Goal: Task Accomplishment & Management: Use online tool/utility

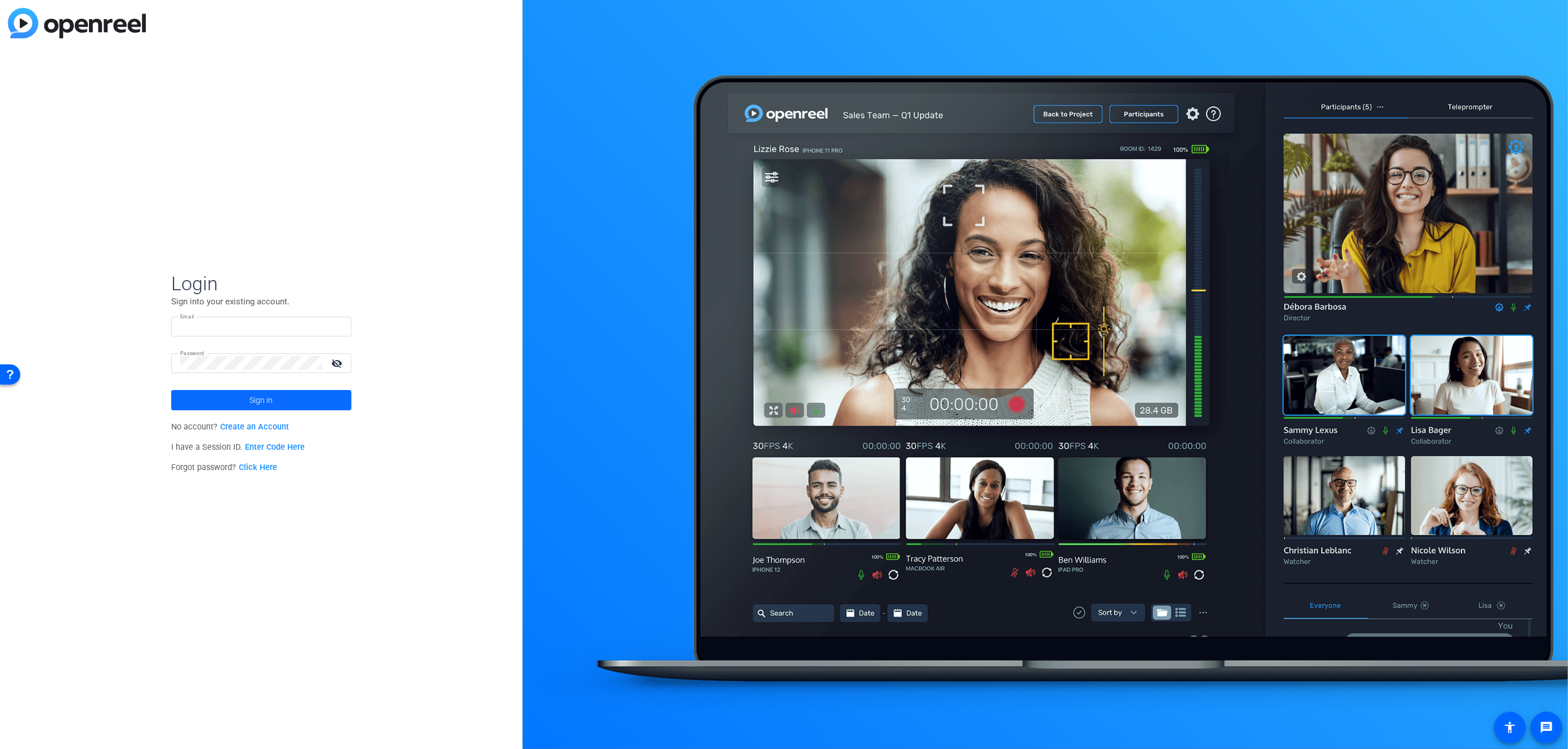
type input "vernon.mccombs@ext.airbnb.com"
click at [254, 393] on span "Sign in" at bounding box center [262, 400] width 23 height 28
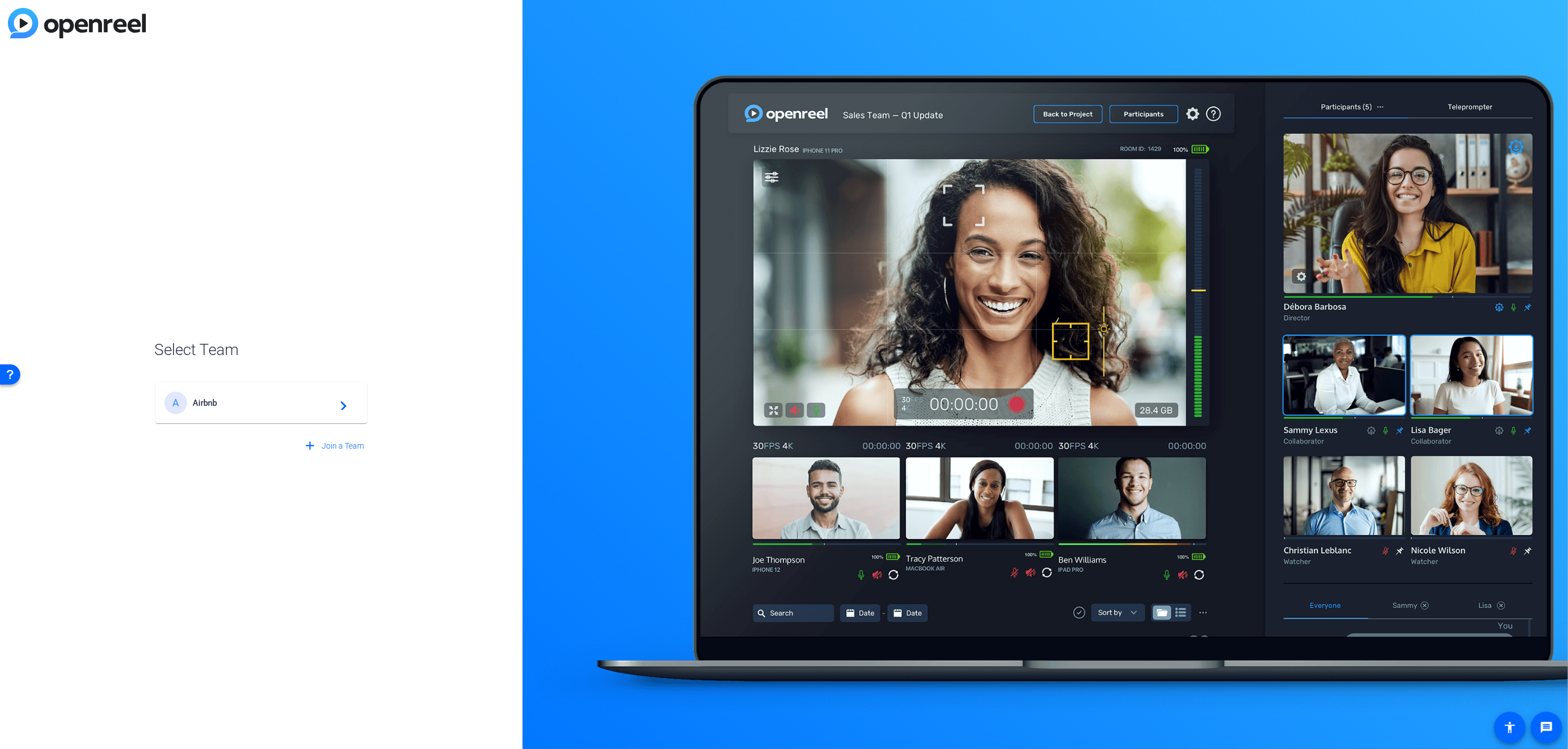
click at [254, 398] on span "Airbnb" at bounding box center [262, 403] width 141 height 10
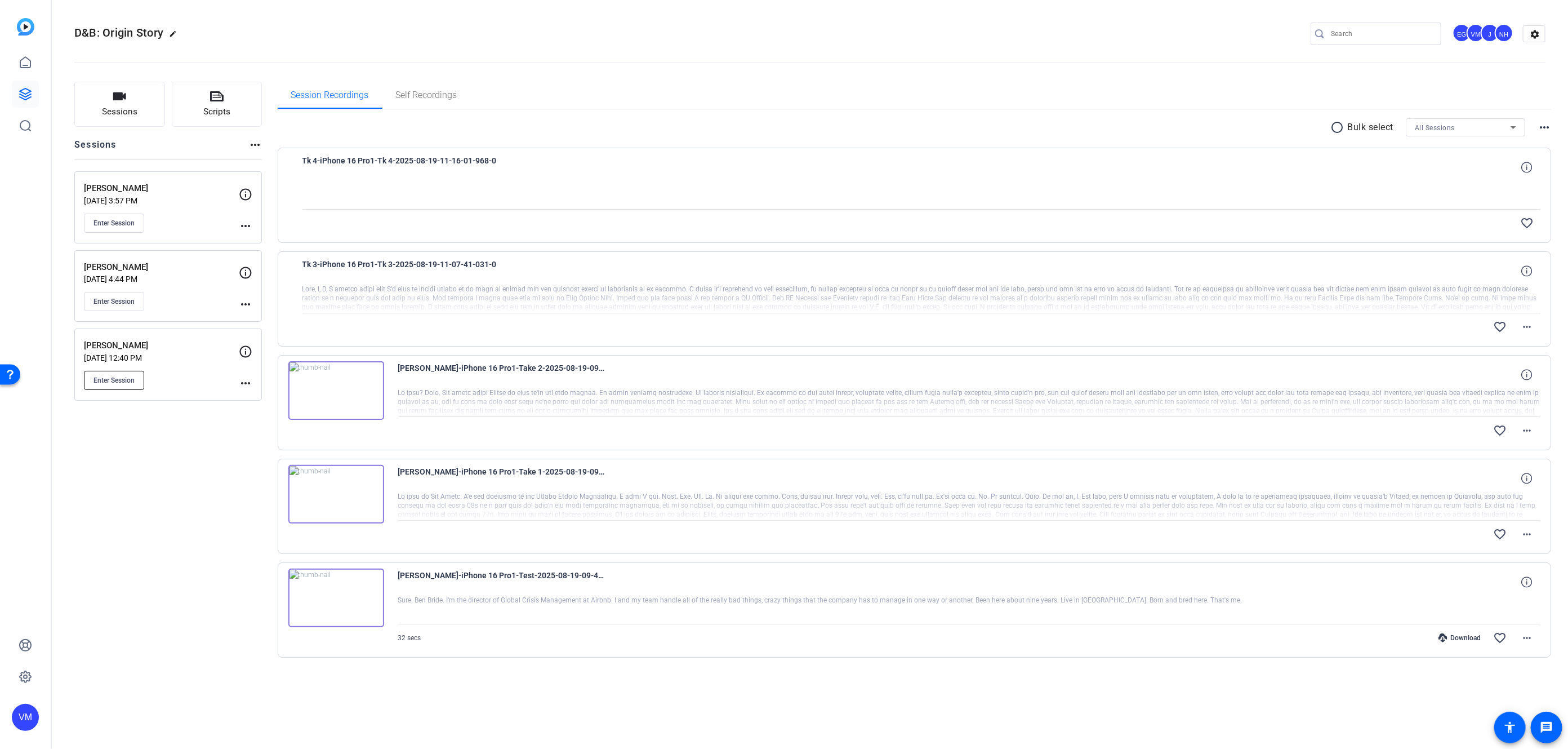
click at [121, 376] on span "Enter Session" at bounding box center [114, 380] width 41 height 9
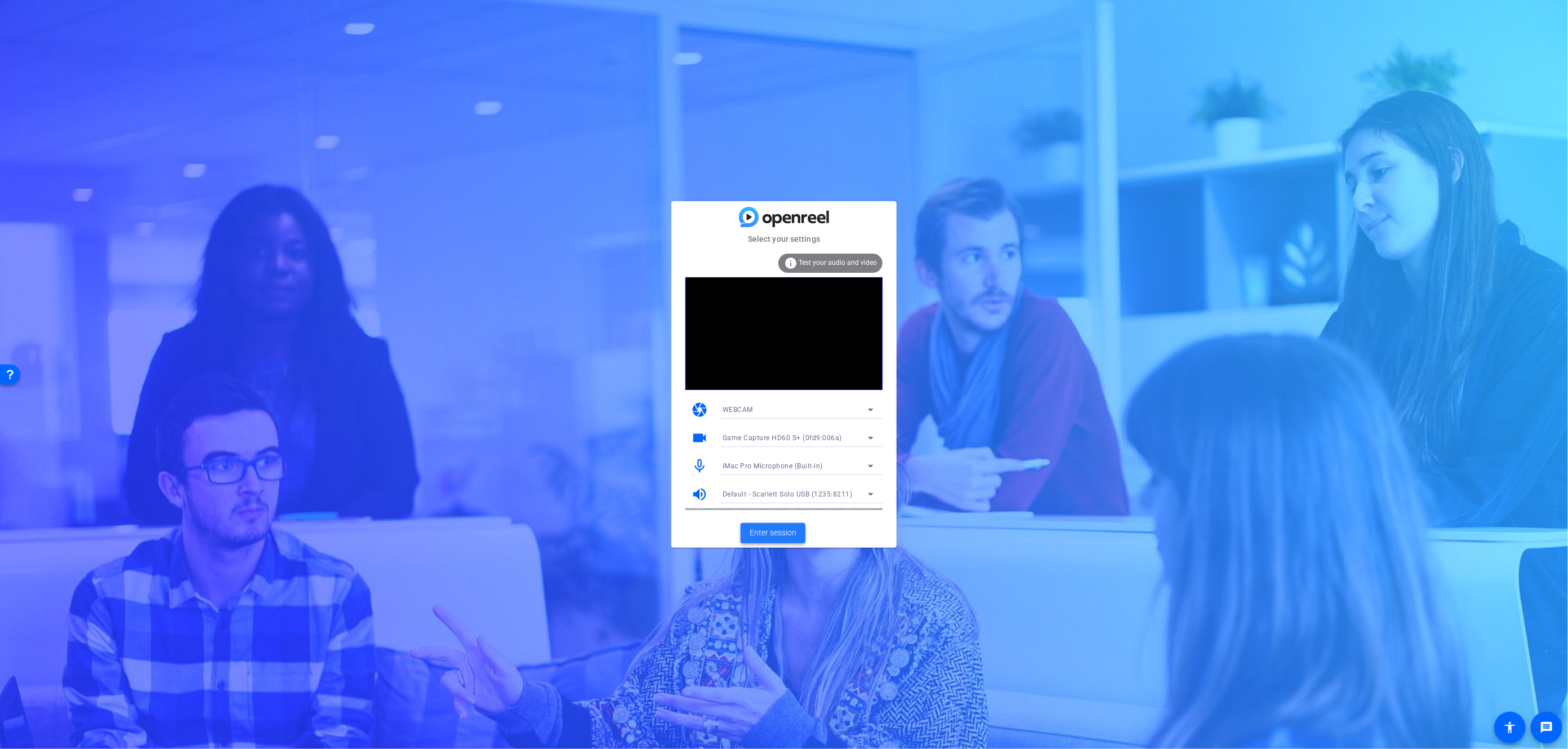
click at [772, 530] on span "Enter session" at bounding box center [773, 532] width 47 height 12
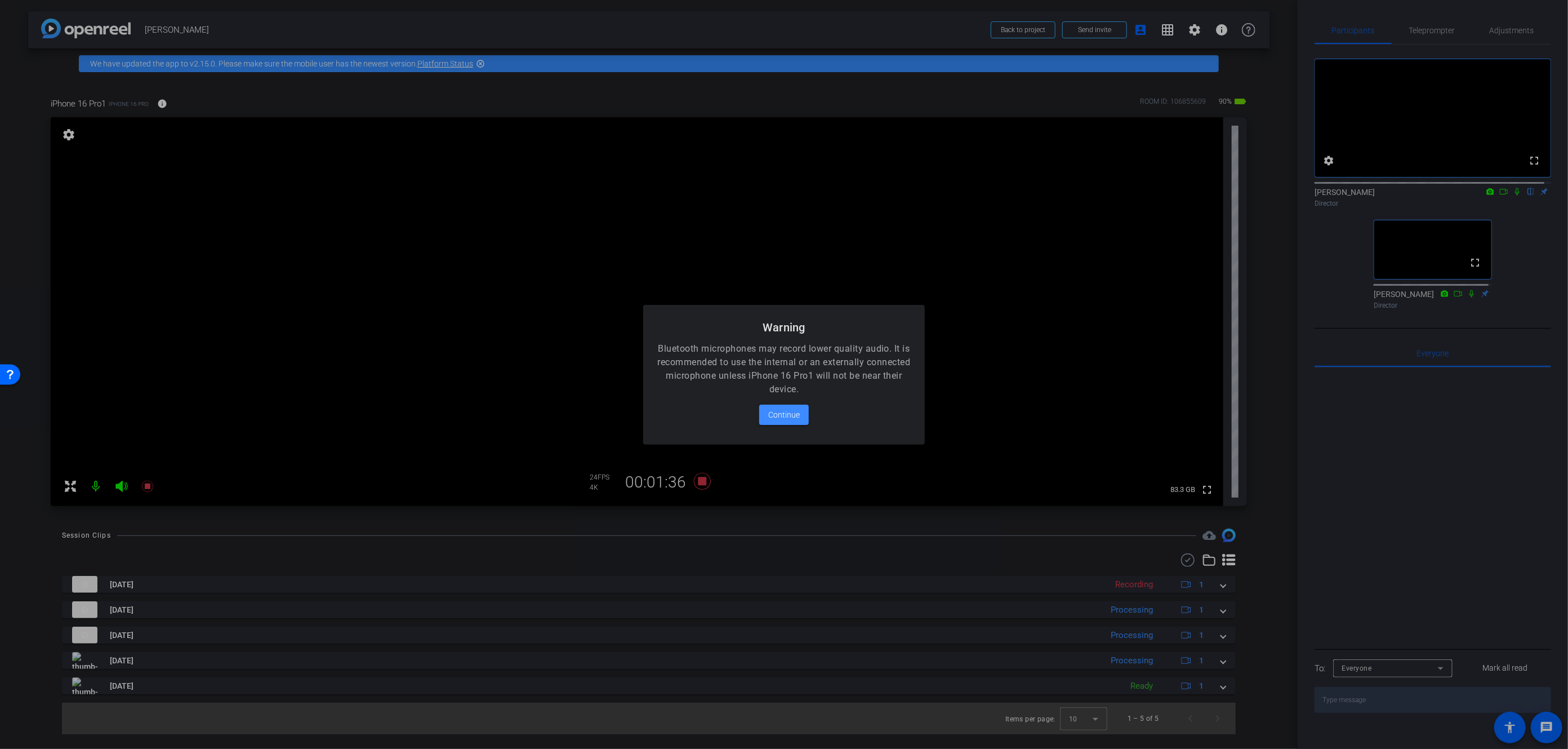
click at [1511, 202] on div at bounding box center [784, 374] width 1568 height 749
click at [1511, 204] on div at bounding box center [784, 374] width 1568 height 749
click at [794, 420] on span "Continue" at bounding box center [784, 415] width 32 height 13
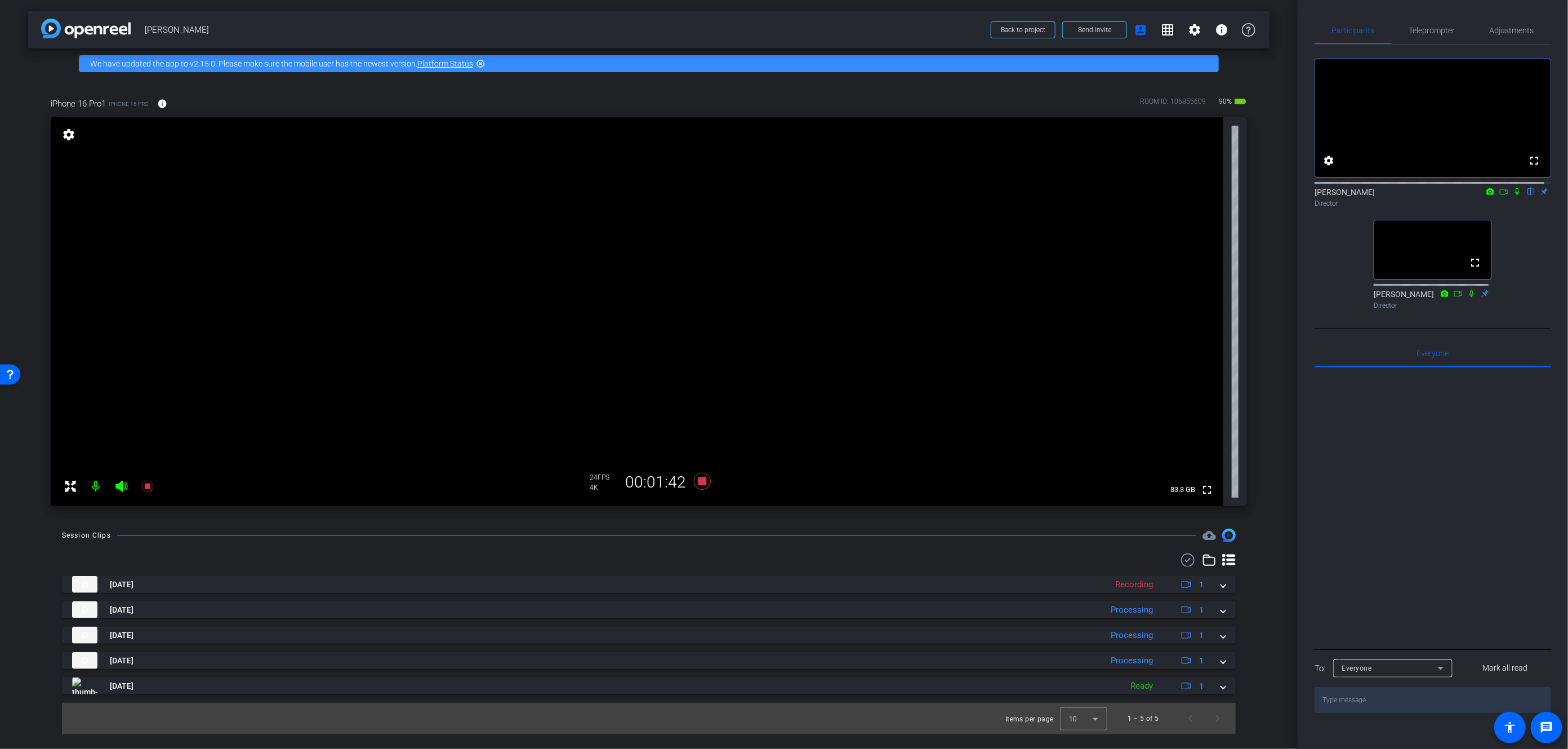
click at [1513, 195] on icon at bounding box center [1517, 191] width 9 height 8
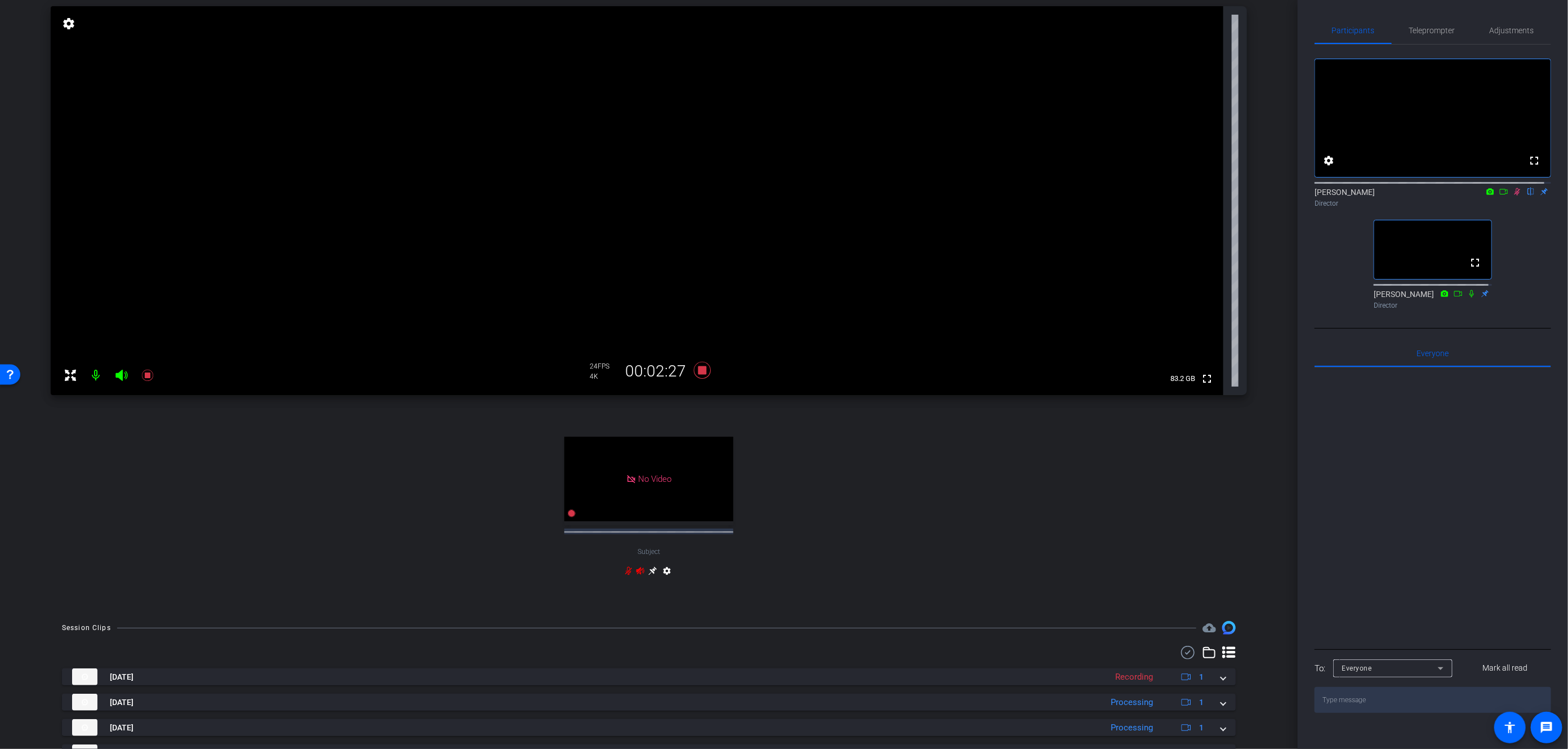
scroll to position [109, 0]
click at [1499, 195] on icon at bounding box center [1503, 191] width 9 height 8
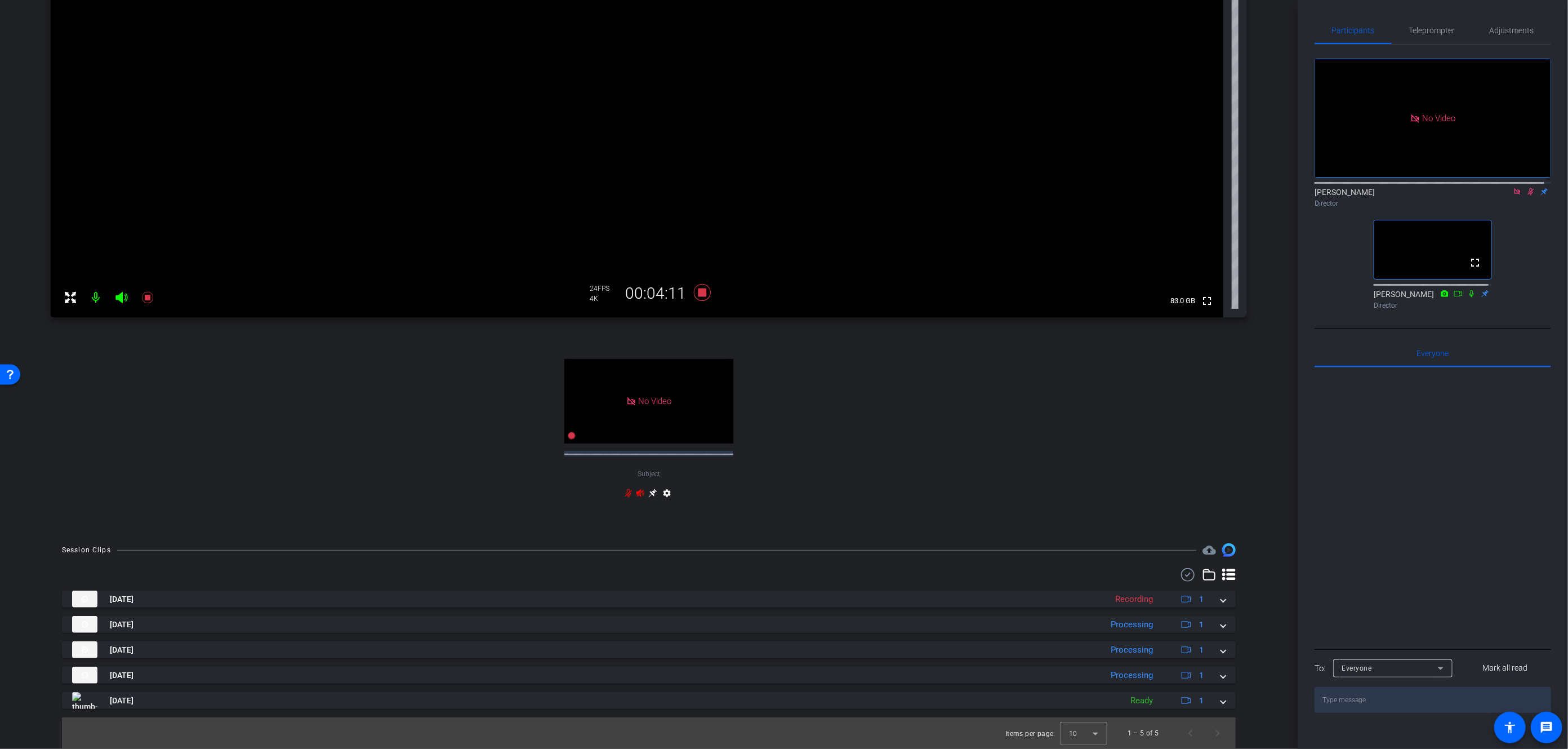
scroll to position [223, 0]
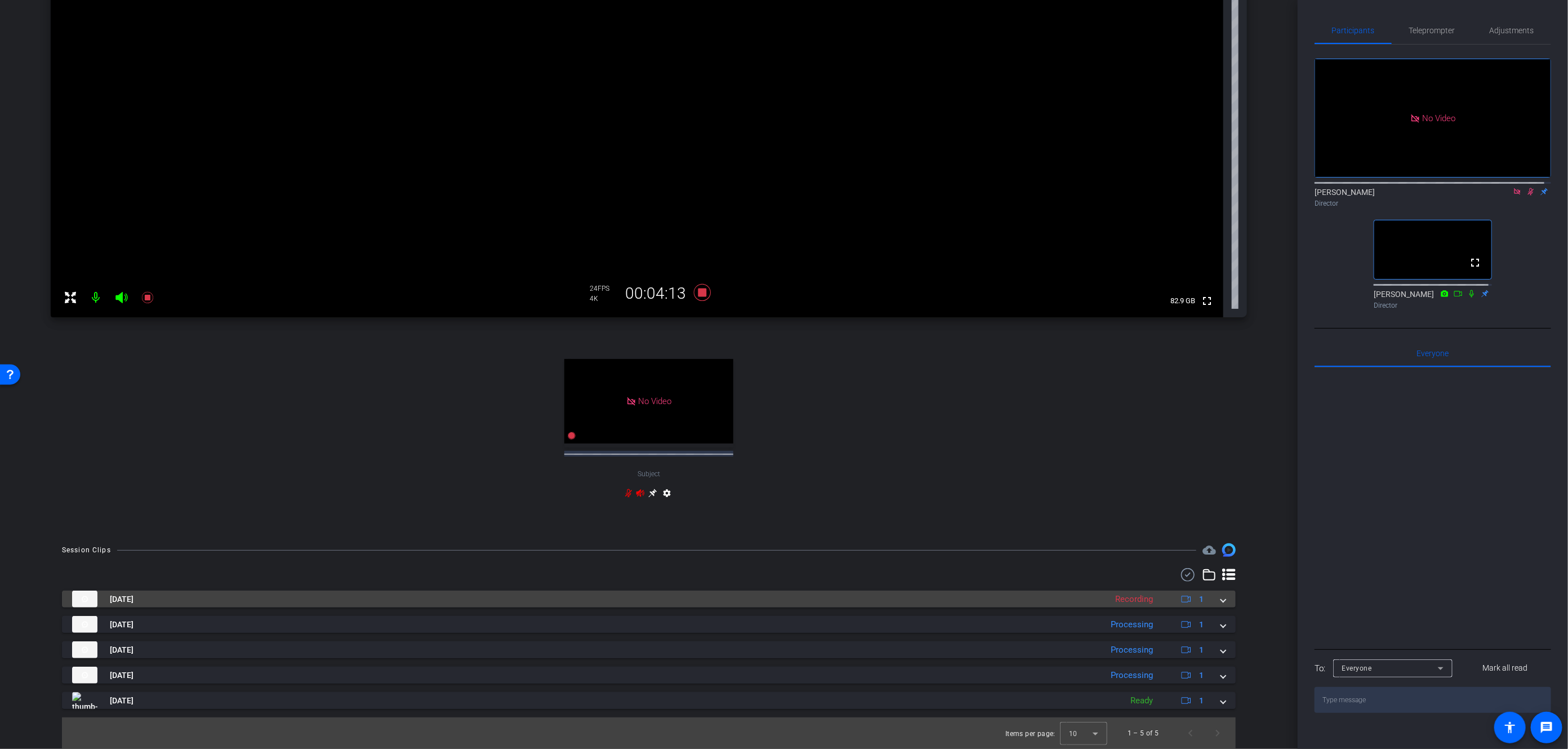
click at [1221, 600] on span at bounding box center [1223, 599] width 4 height 12
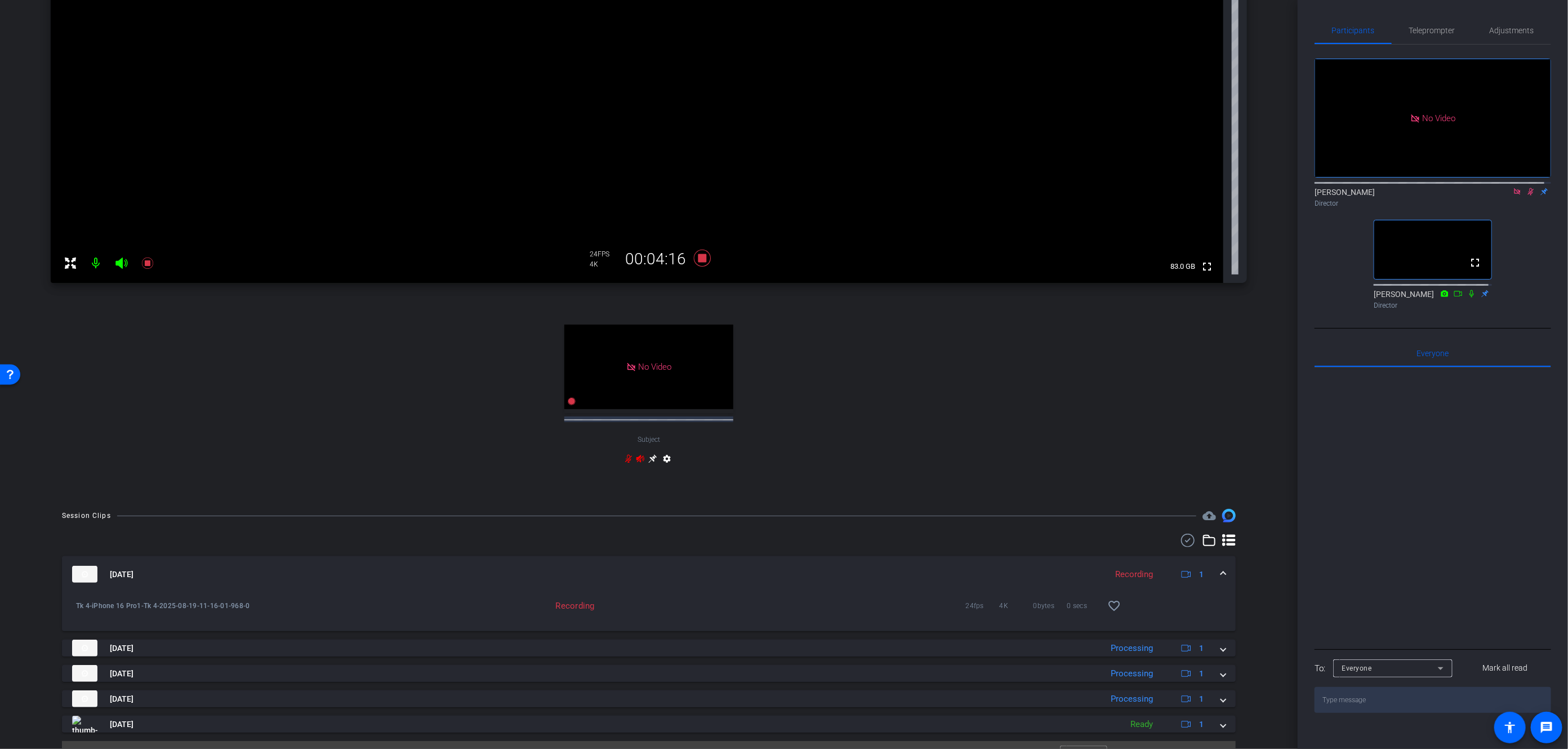
click at [1221, 580] on span at bounding box center [1223, 574] width 4 height 12
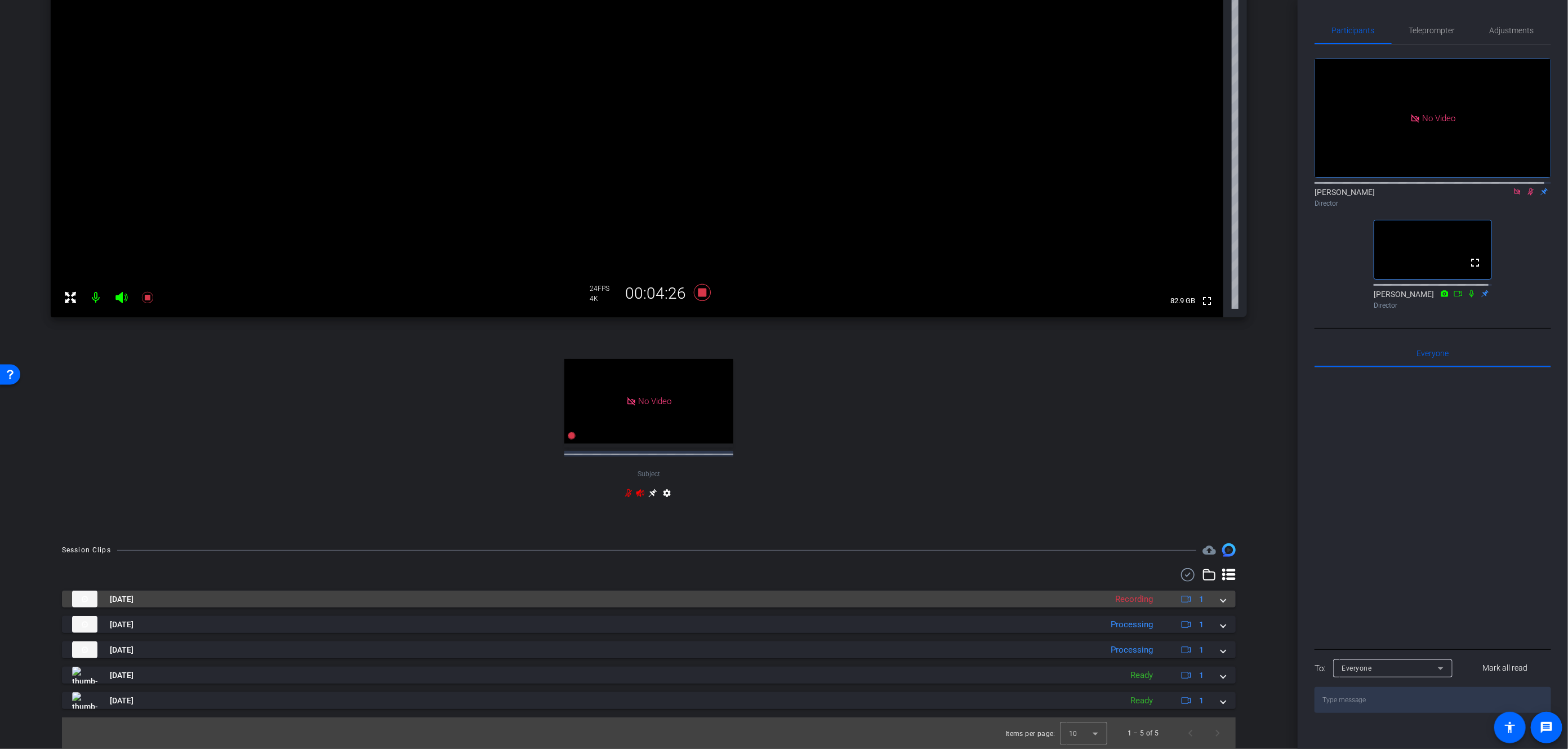
click at [1221, 602] on span at bounding box center [1223, 599] width 4 height 12
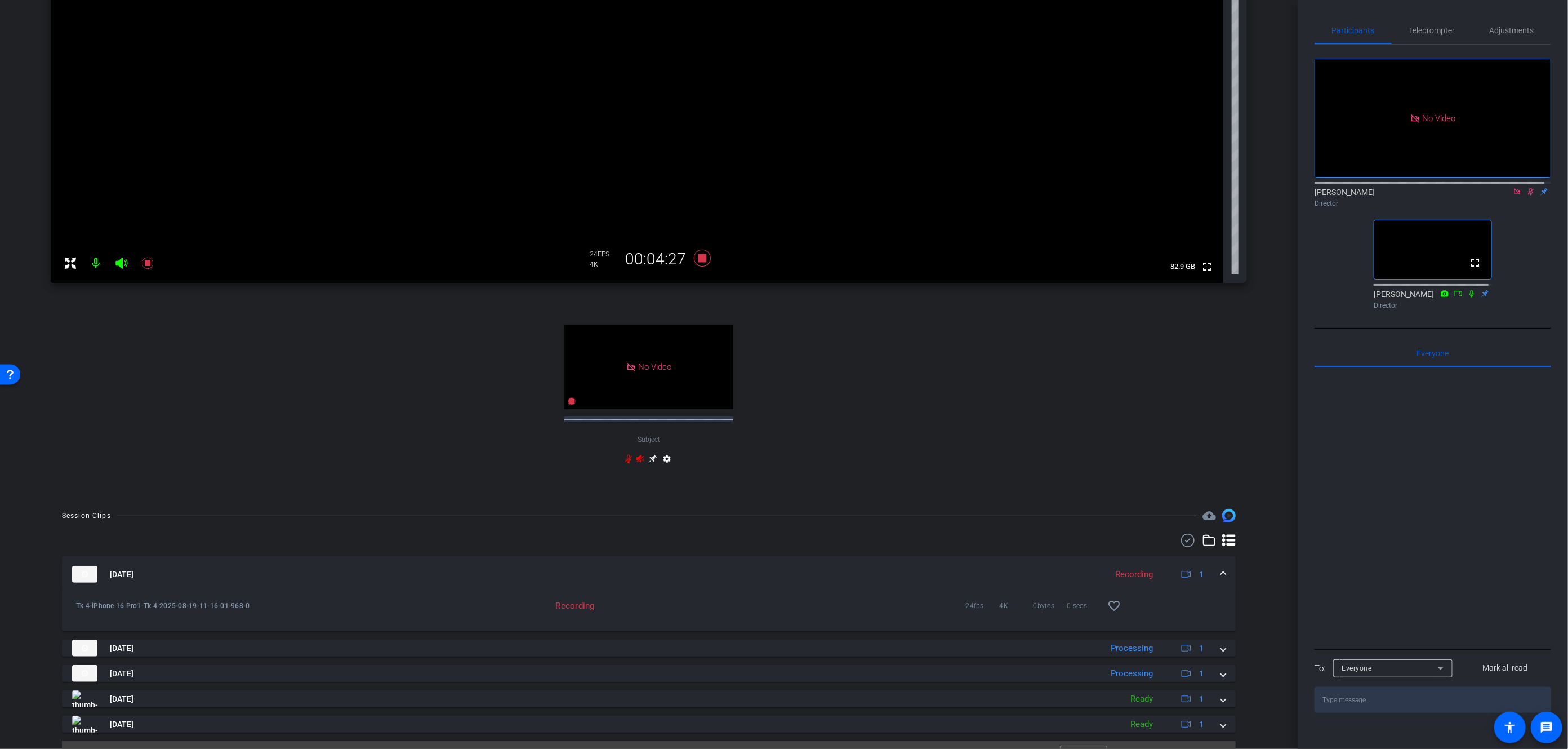
scroll to position [281, 0]
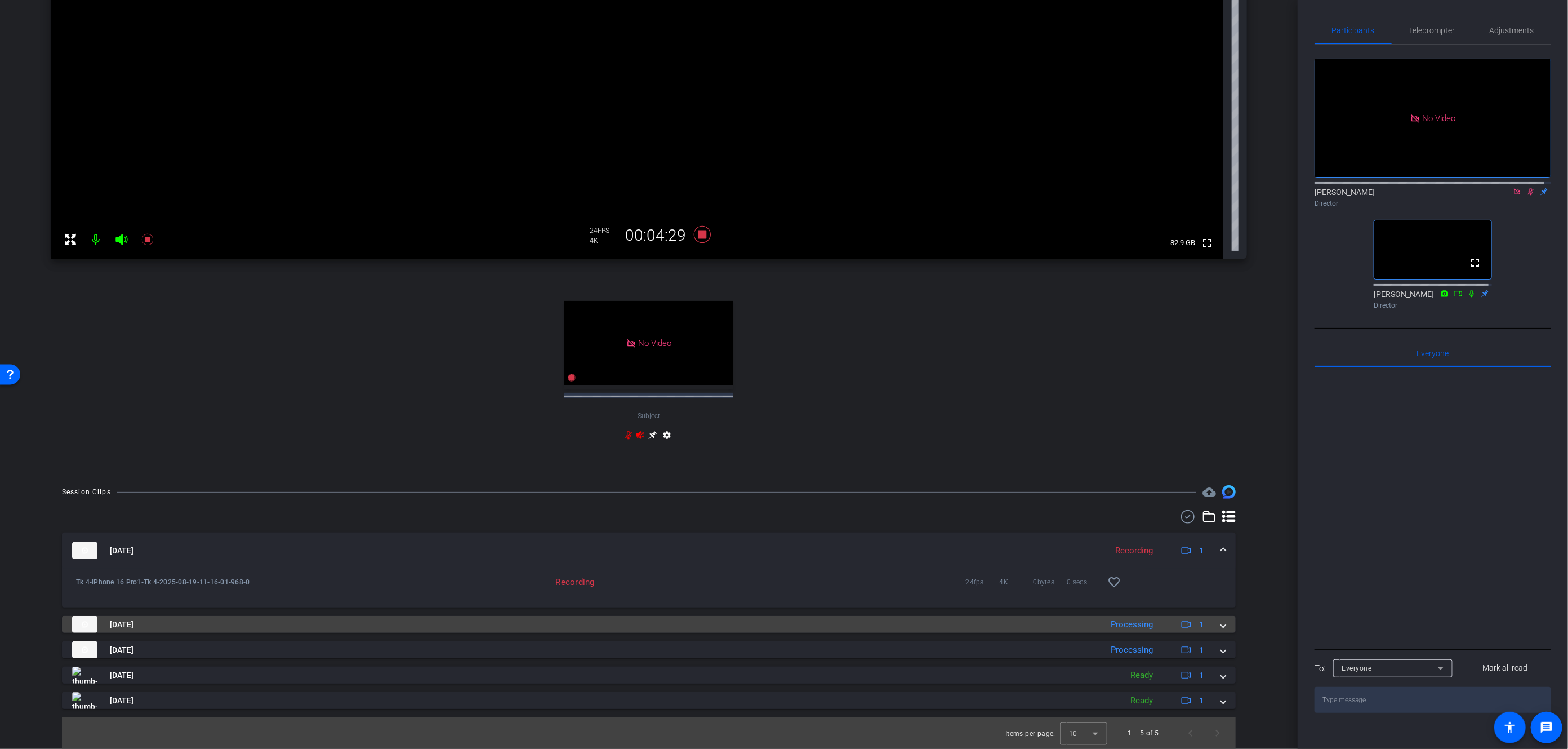
click at [1221, 627] on span at bounding box center [1223, 624] width 4 height 12
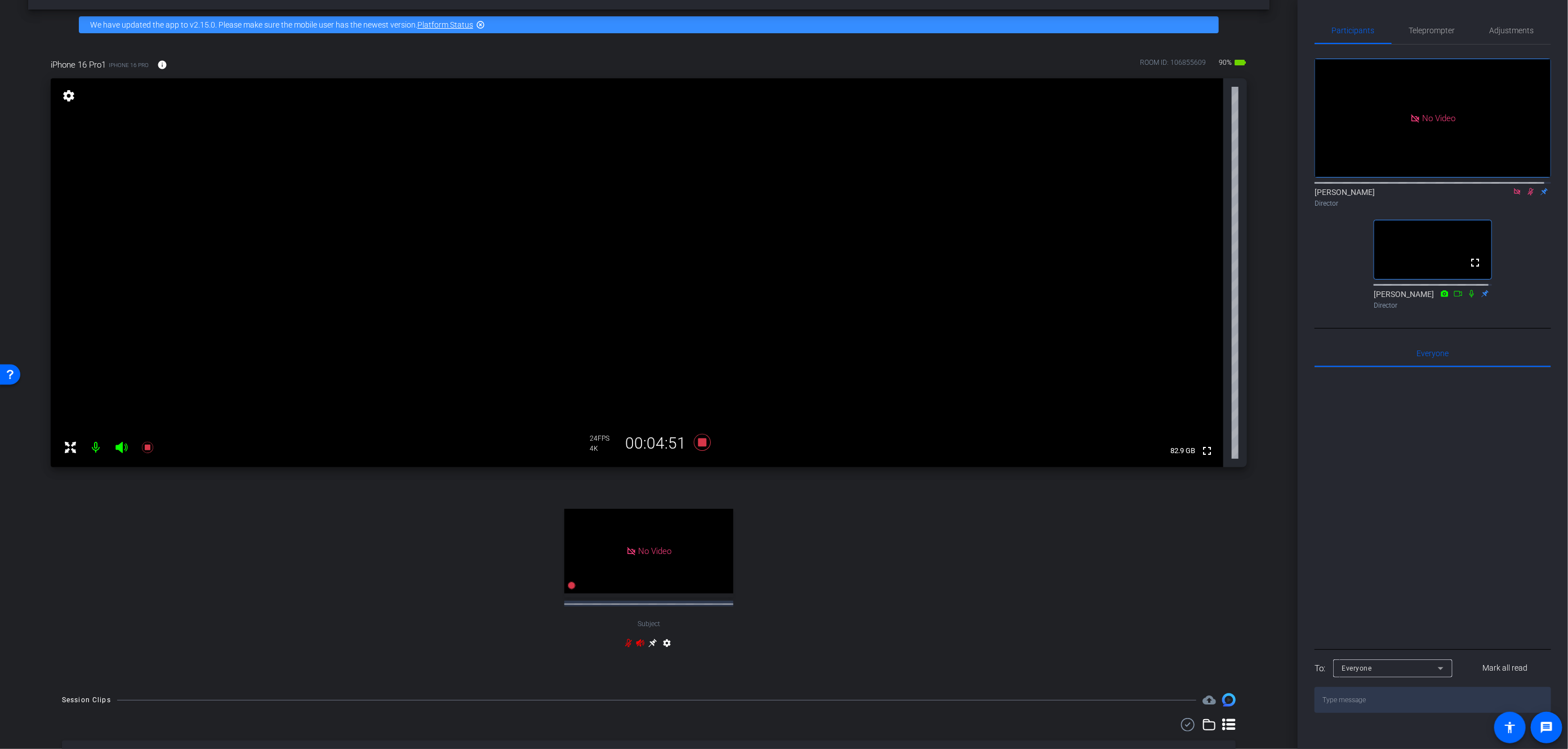
scroll to position [0, 0]
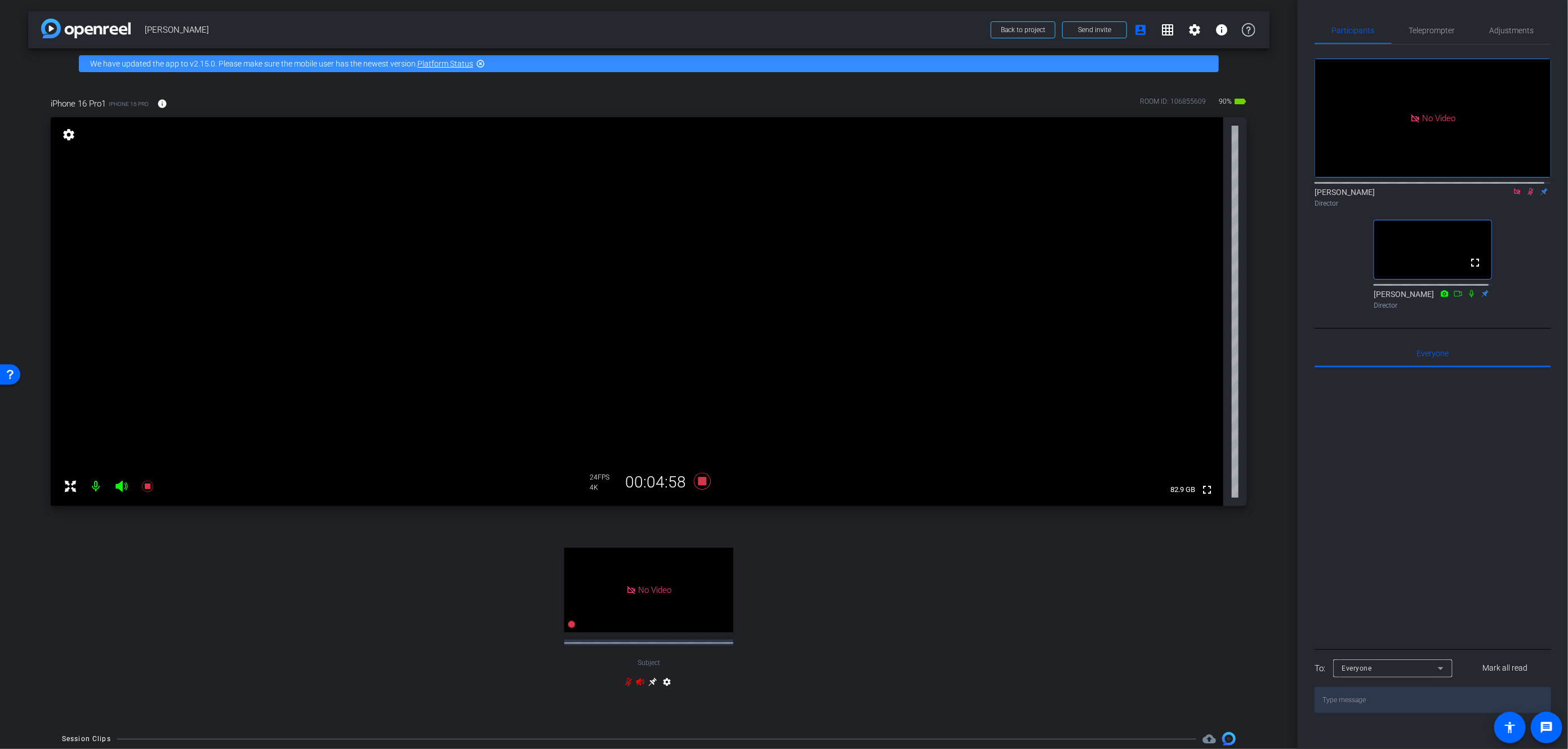
click at [1262, 545] on div "iPhone 16 Pro1 iPhone 16 Pro info ROOM ID: 106855609 90% battery_std fullscreen…" at bounding box center [648, 400] width 1241 height 642
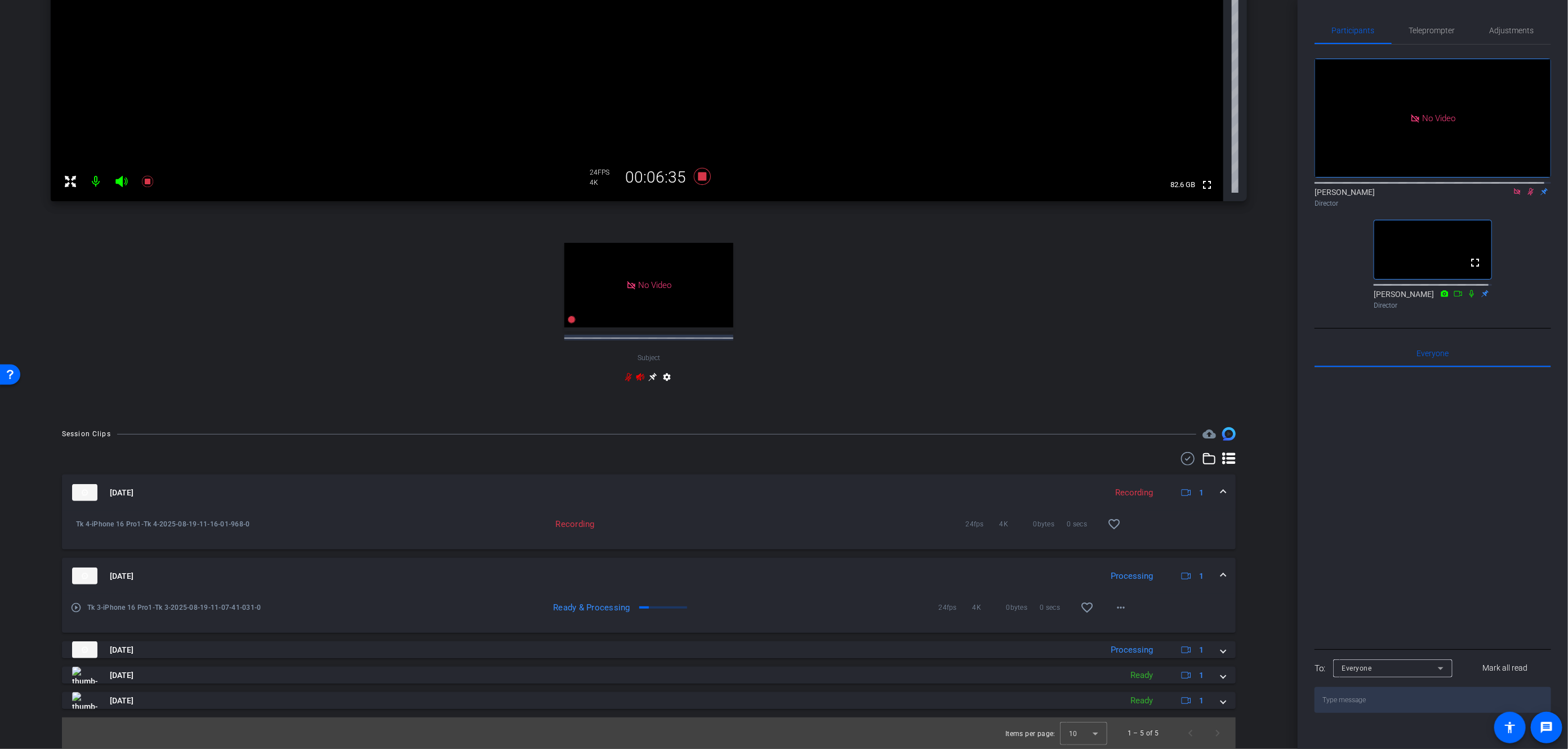
scroll to position [339, 0]
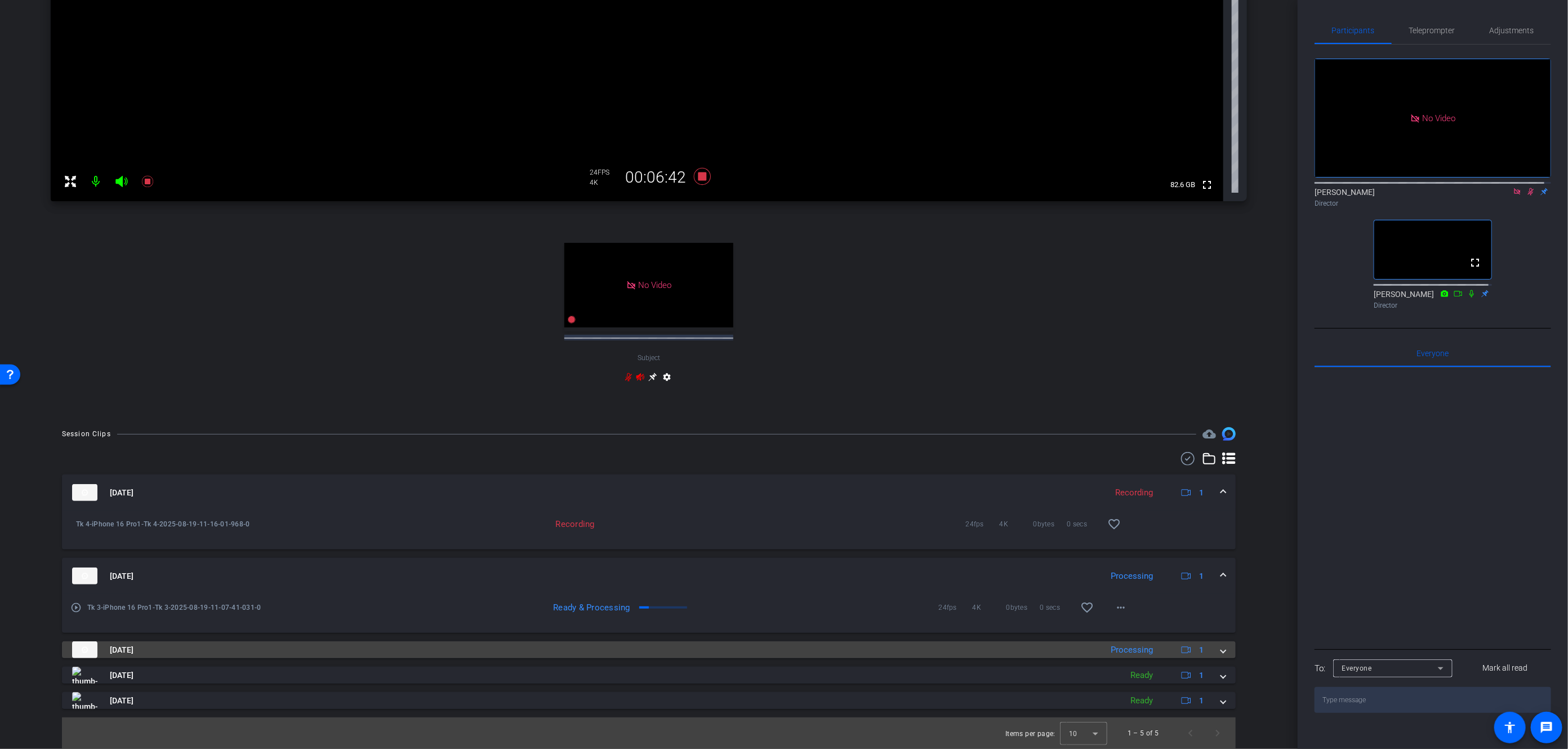
click at [1221, 655] on span at bounding box center [1223, 650] width 4 height 12
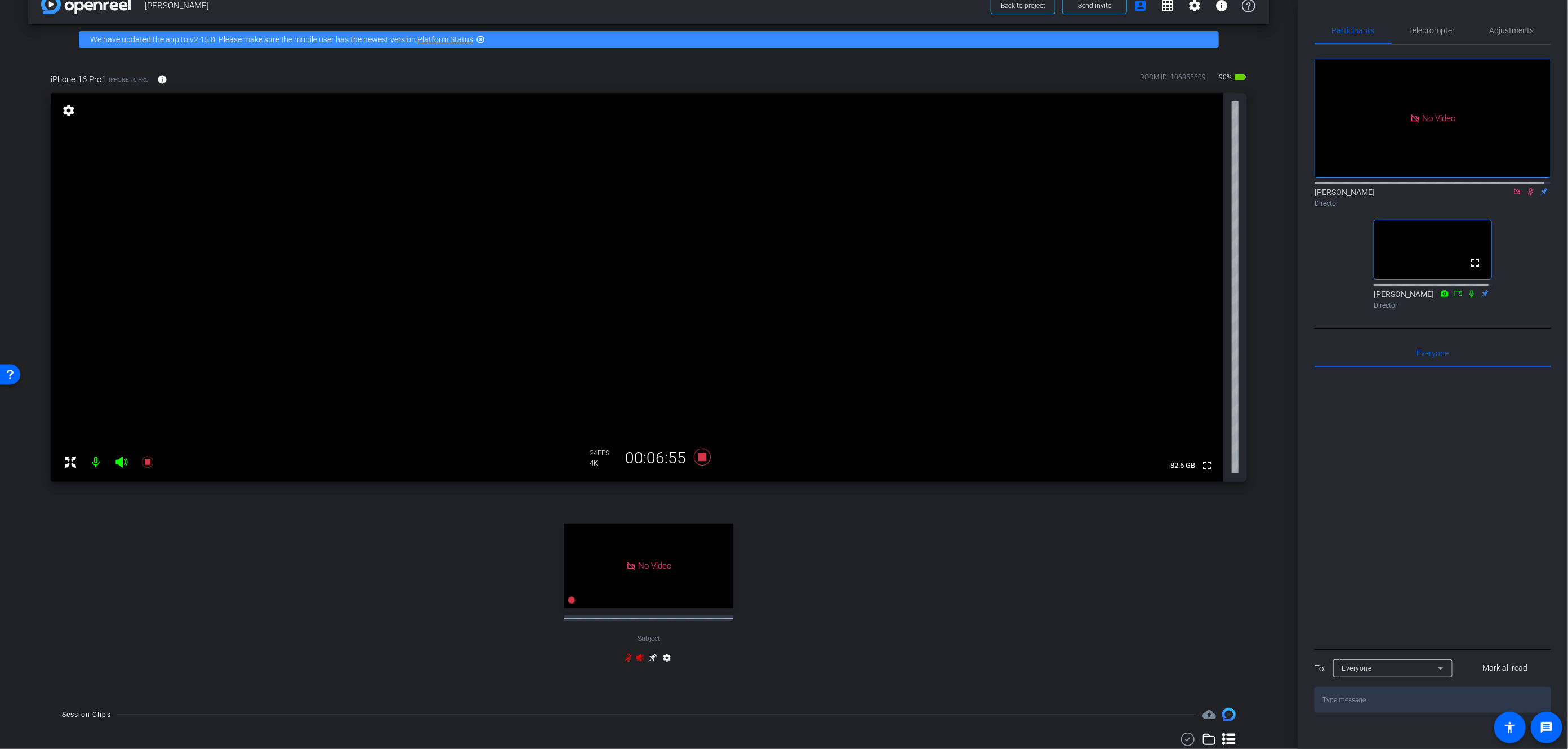
scroll to position [2, 0]
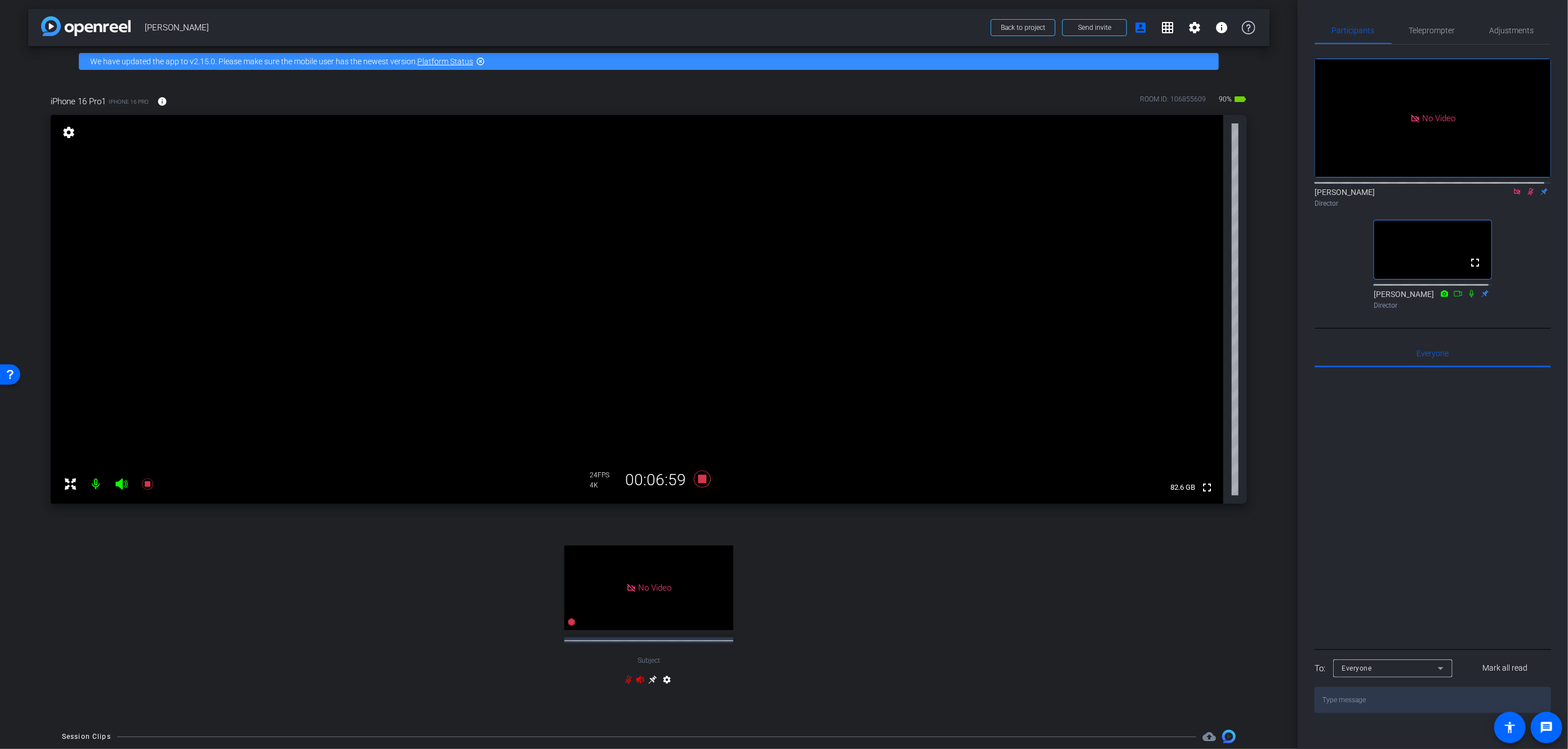
click at [1225, 621] on div "No Video Subject settings" at bounding box center [648, 614] width 1196 height 186
click at [1273, 239] on div "arrow_back [PERSON_NAME] Back to project Send invite account_box grid_on settin…" at bounding box center [649, 372] width 1298 height 749
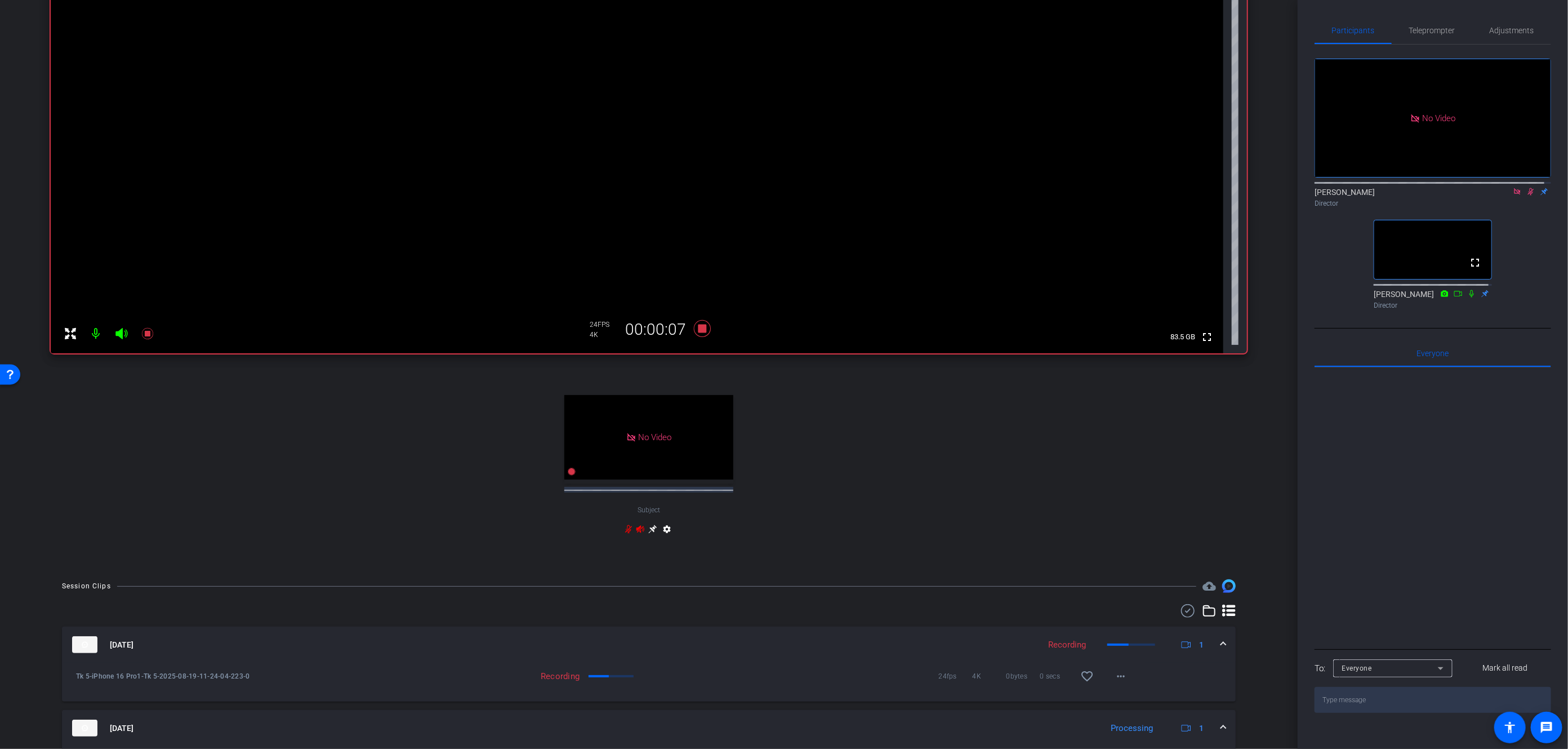
scroll to position [89, 0]
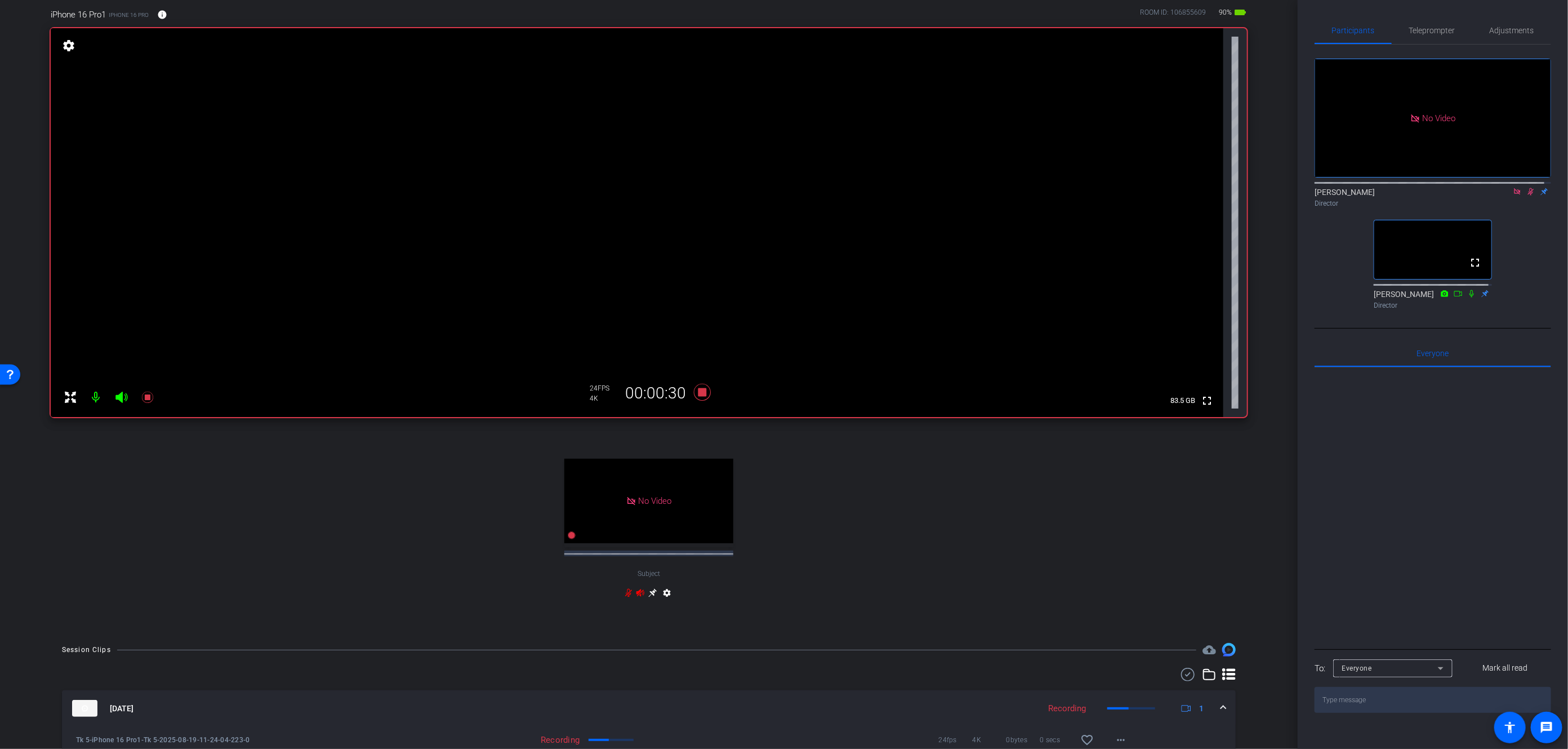
click at [1425, 675] on div "Everyone" at bounding box center [1390, 667] width 96 height 14
click at [1396, 664] on mat-option "[PERSON_NAME]" at bounding box center [1393, 661] width 119 height 18
click at [999, 516] on div "No Video Subject settings" at bounding box center [648, 527] width 1196 height 186
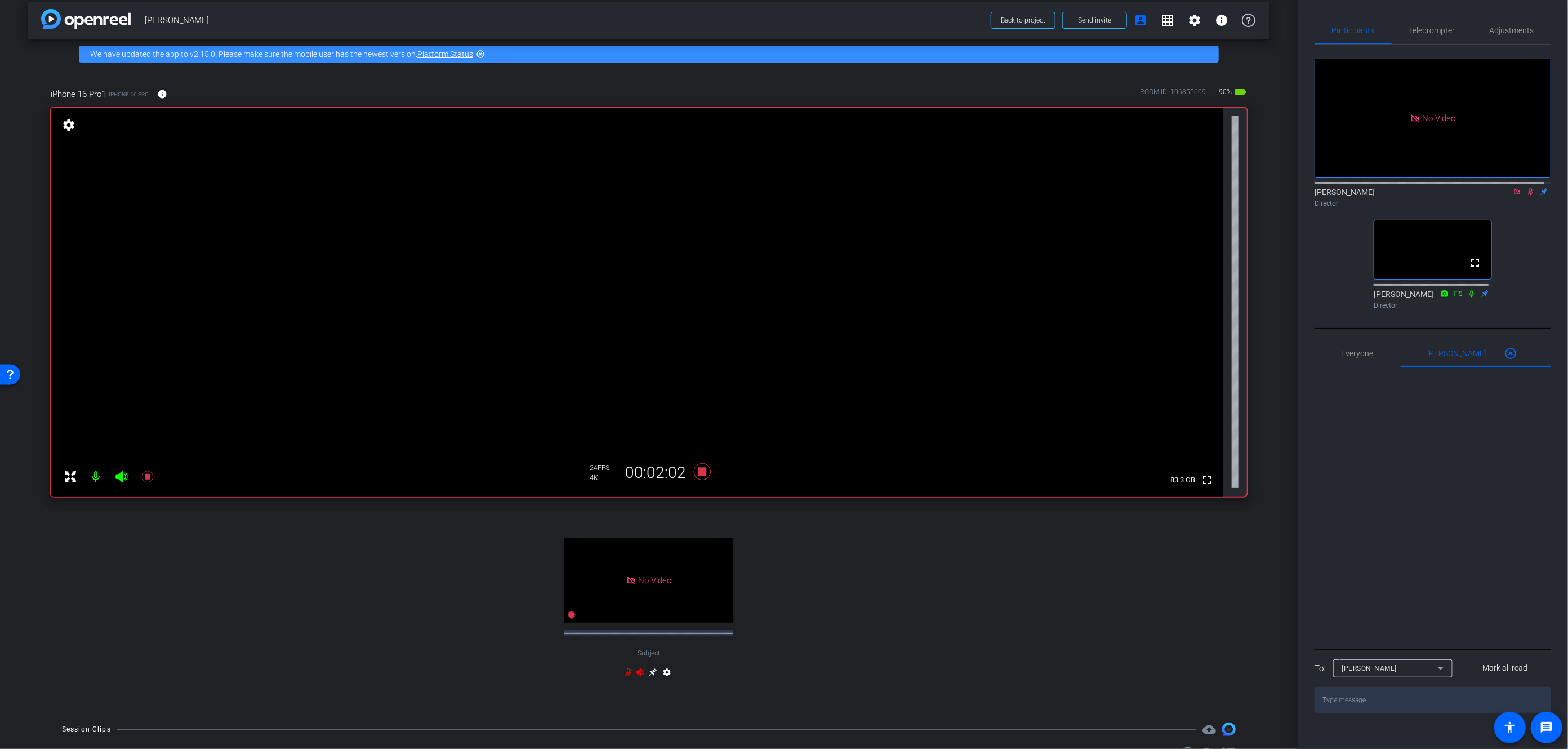
scroll to position [0, 0]
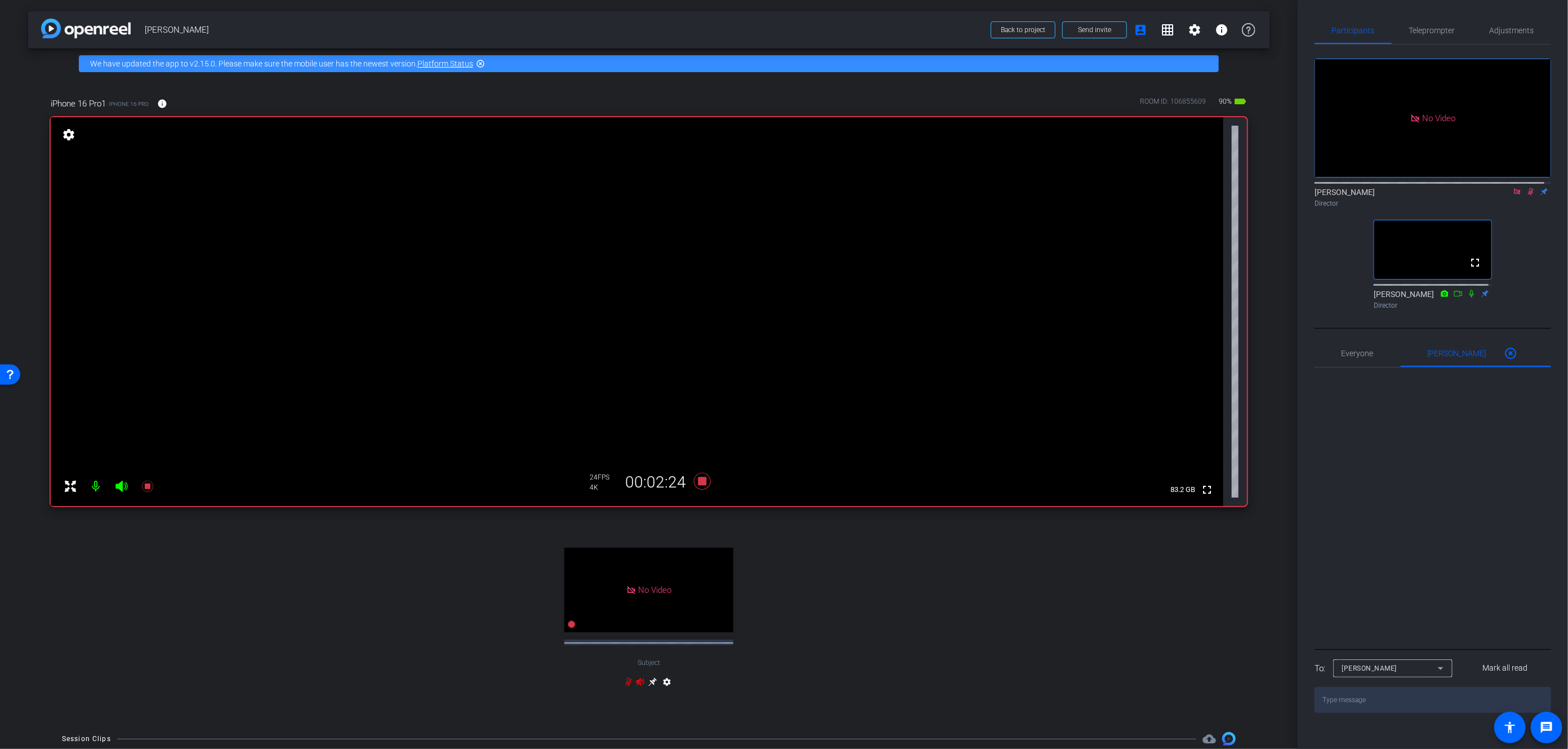
click at [1018, 538] on div "No Video Subject settings" at bounding box center [648, 616] width 1196 height 186
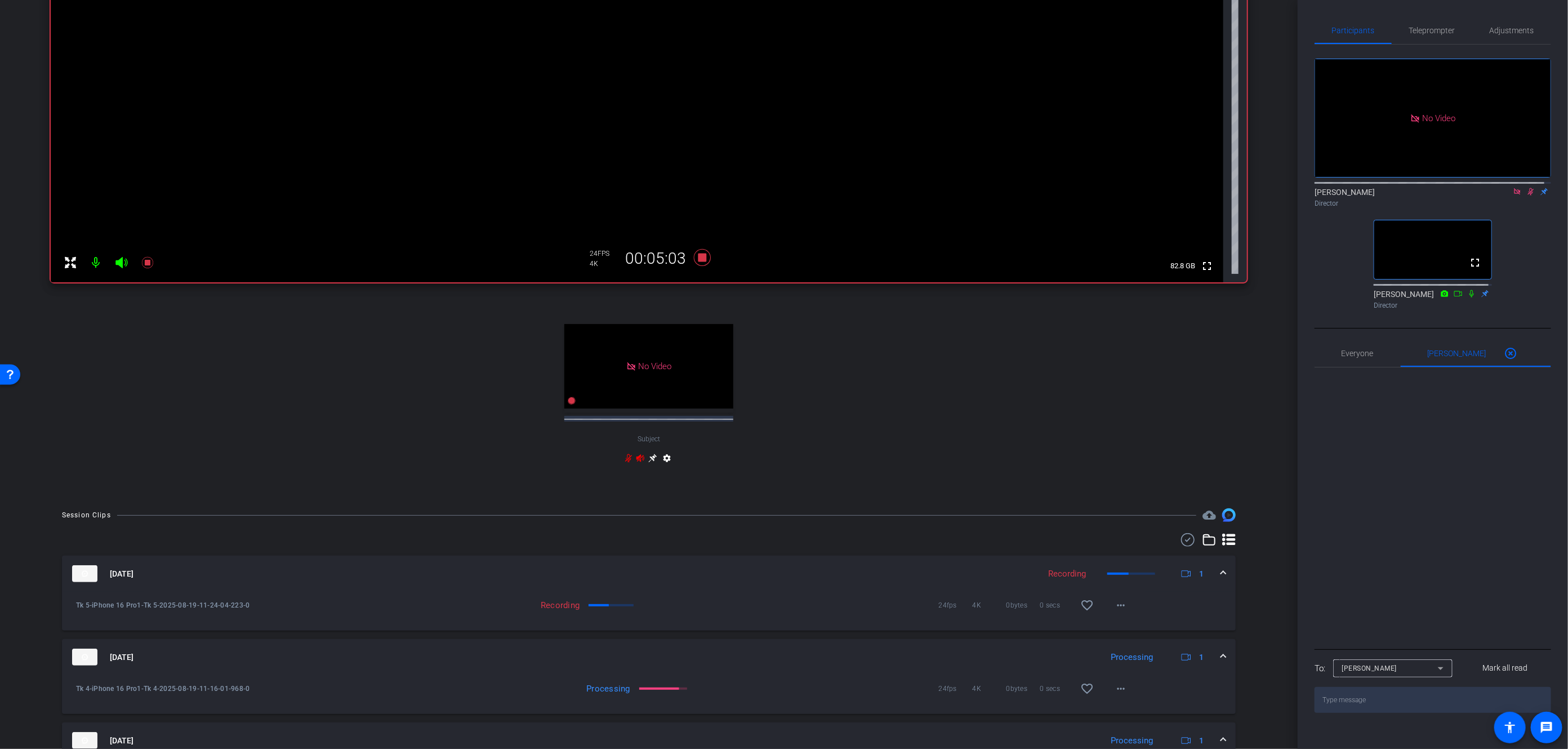
scroll to position [213, 0]
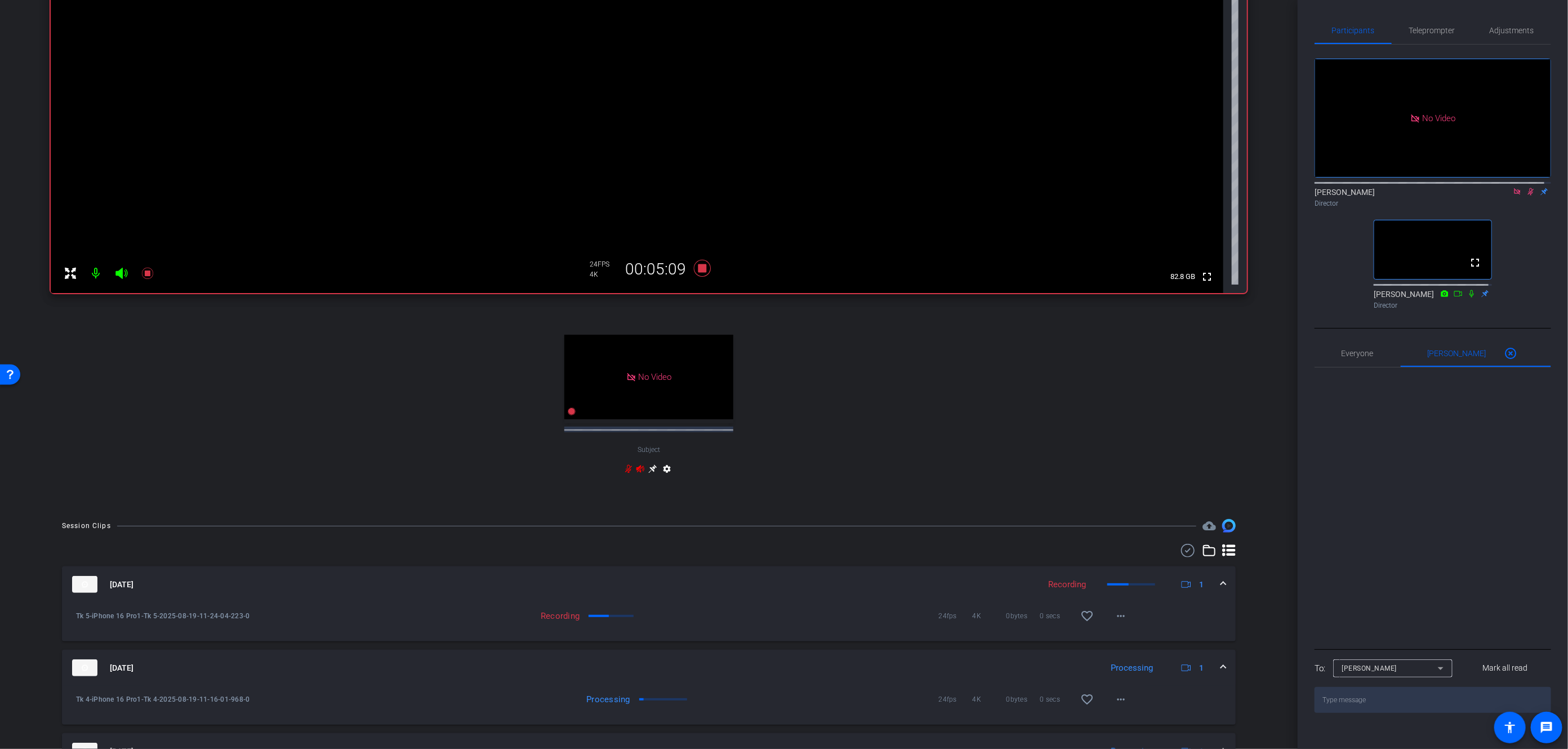
click at [1014, 379] on div "No Video Subject settings" at bounding box center [648, 403] width 1196 height 186
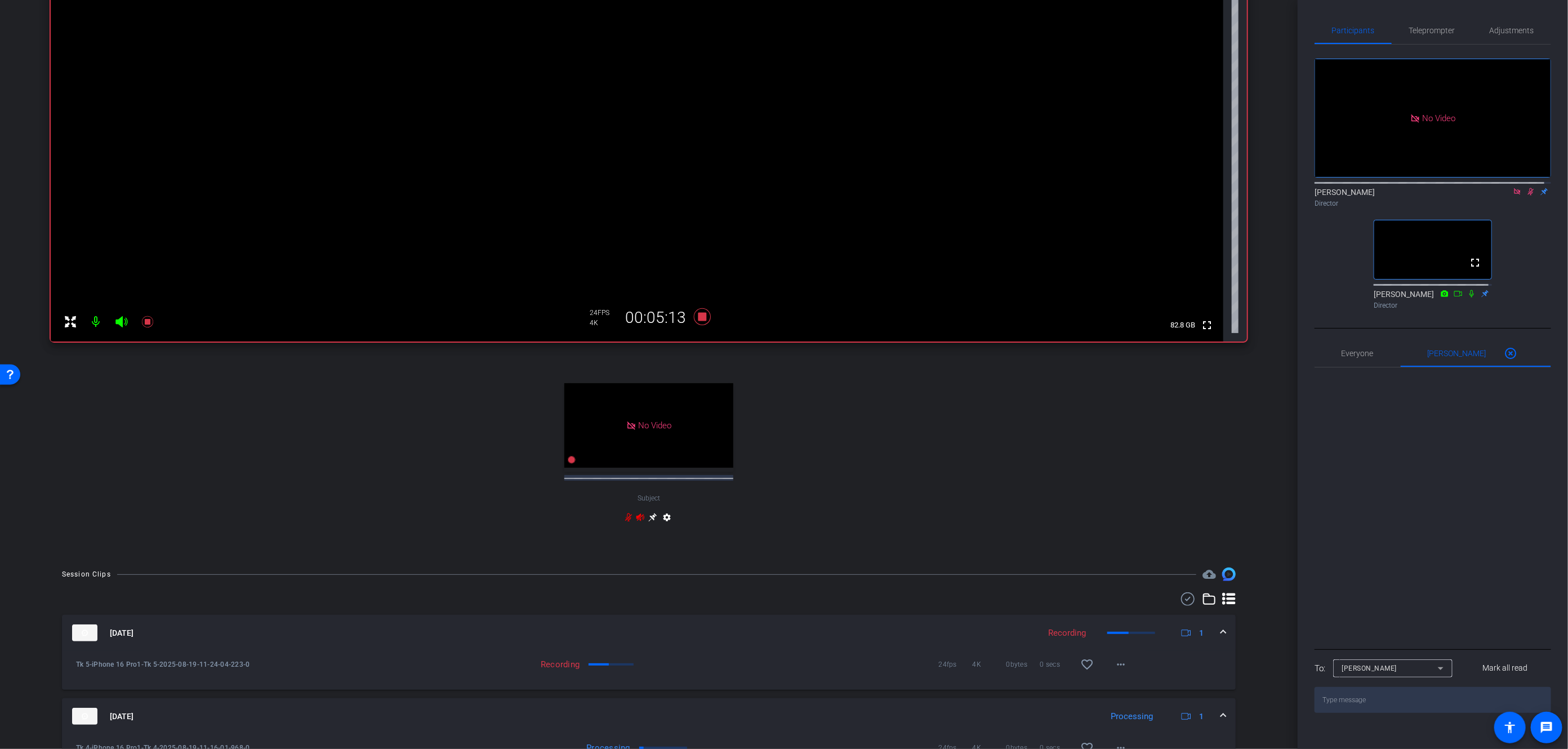
click at [982, 376] on div "No Video Subject settings" at bounding box center [648, 451] width 1196 height 186
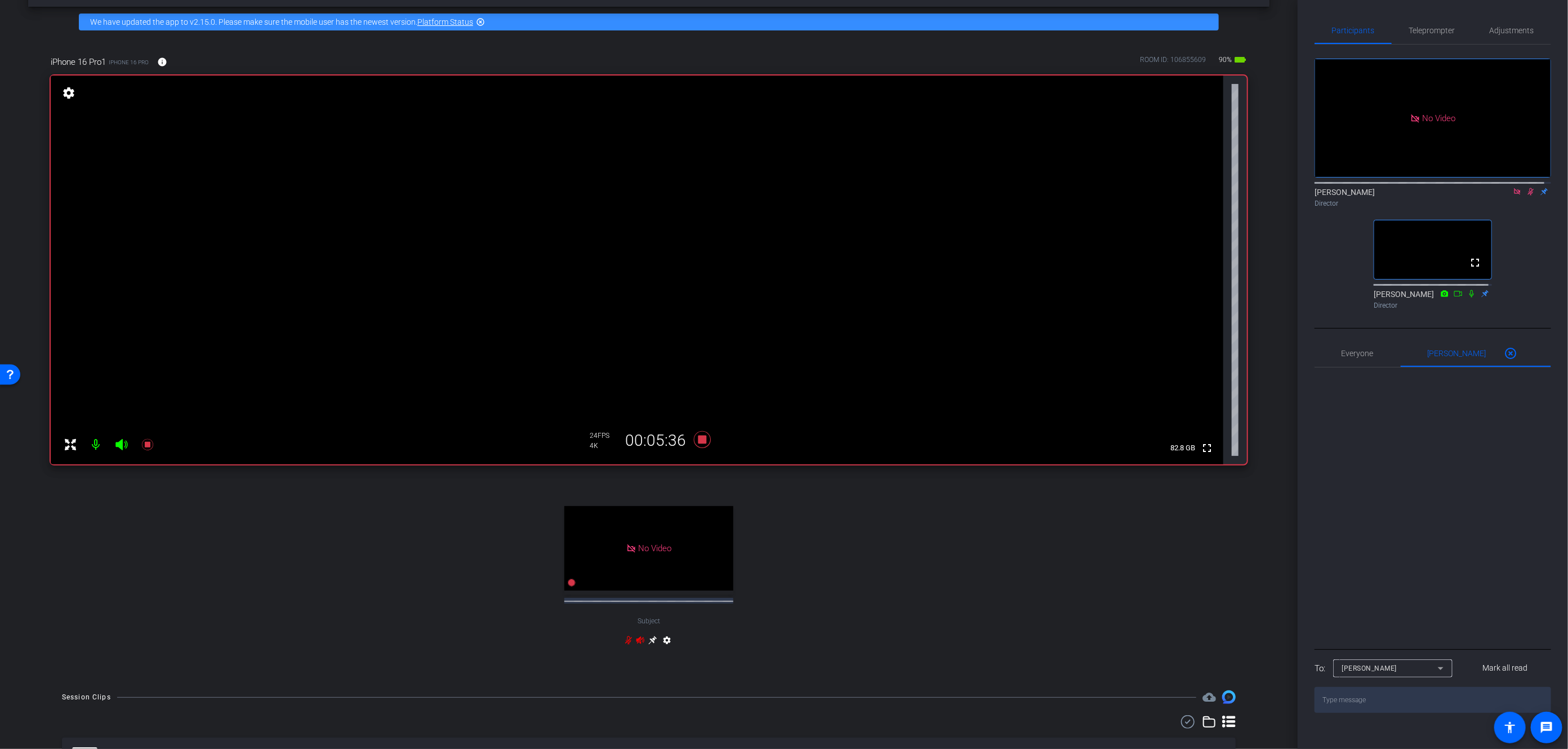
scroll to position [46, 0]
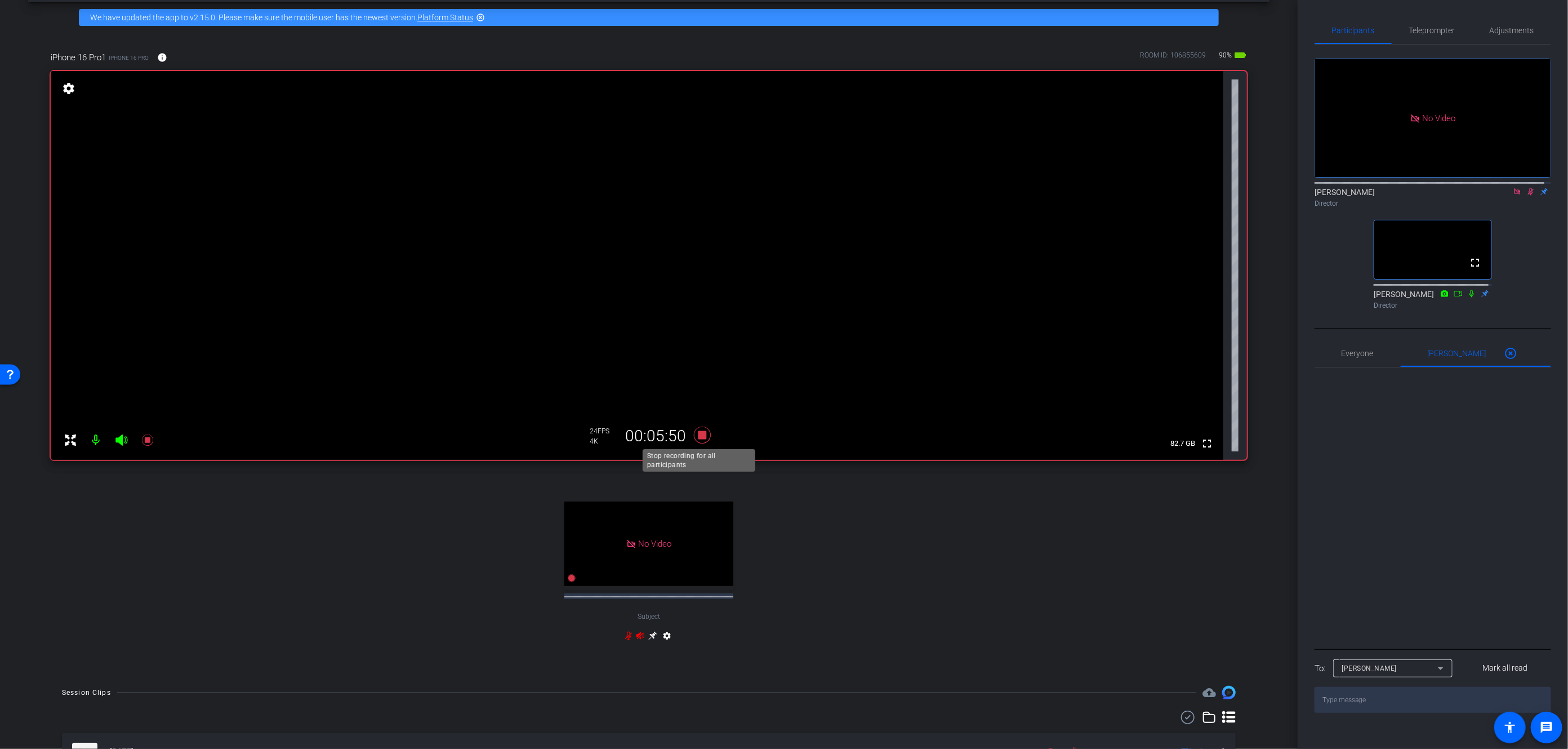
click at [699, 436] on icon at bounding box center [702, 435] width 17 height 17
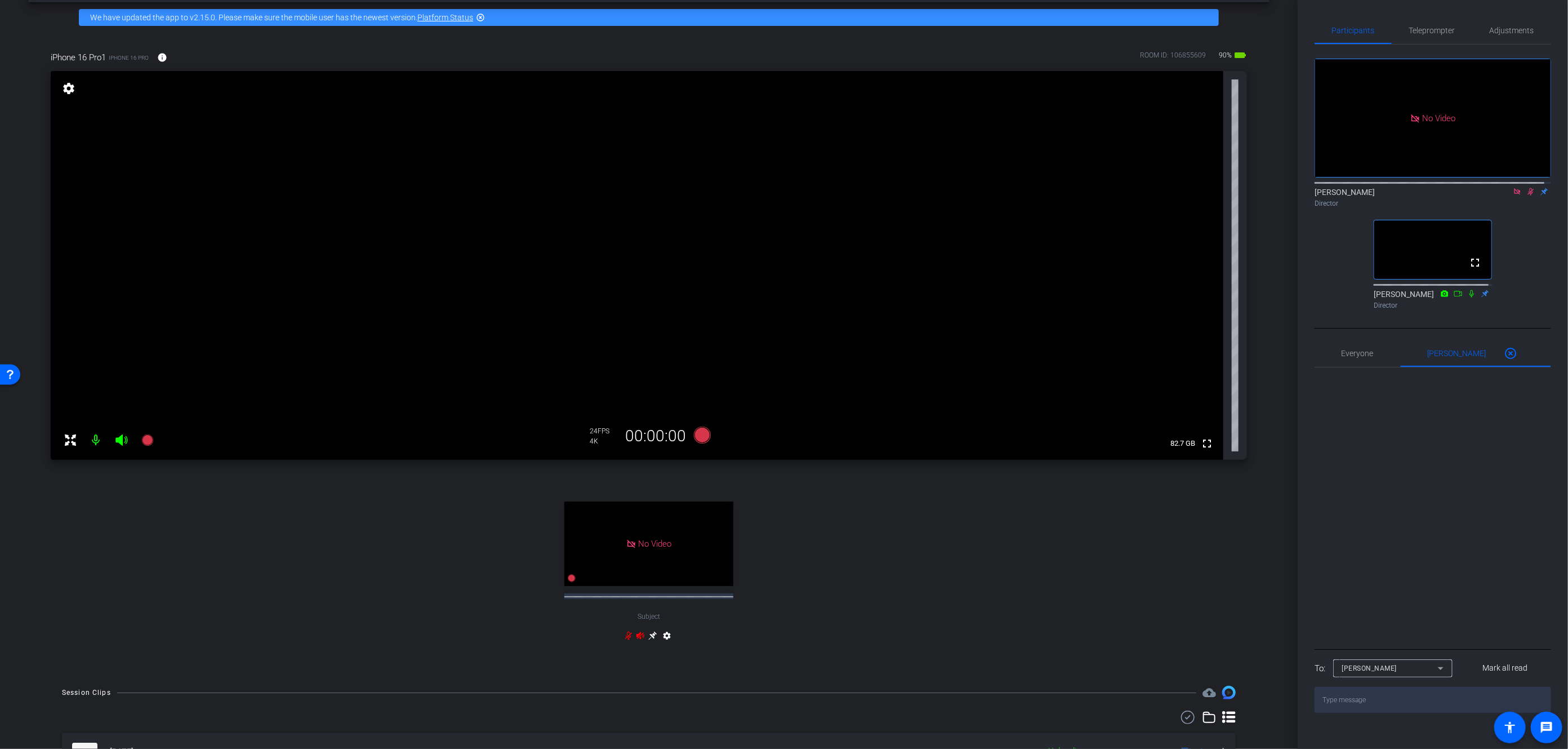
scroll to position [57, 0]
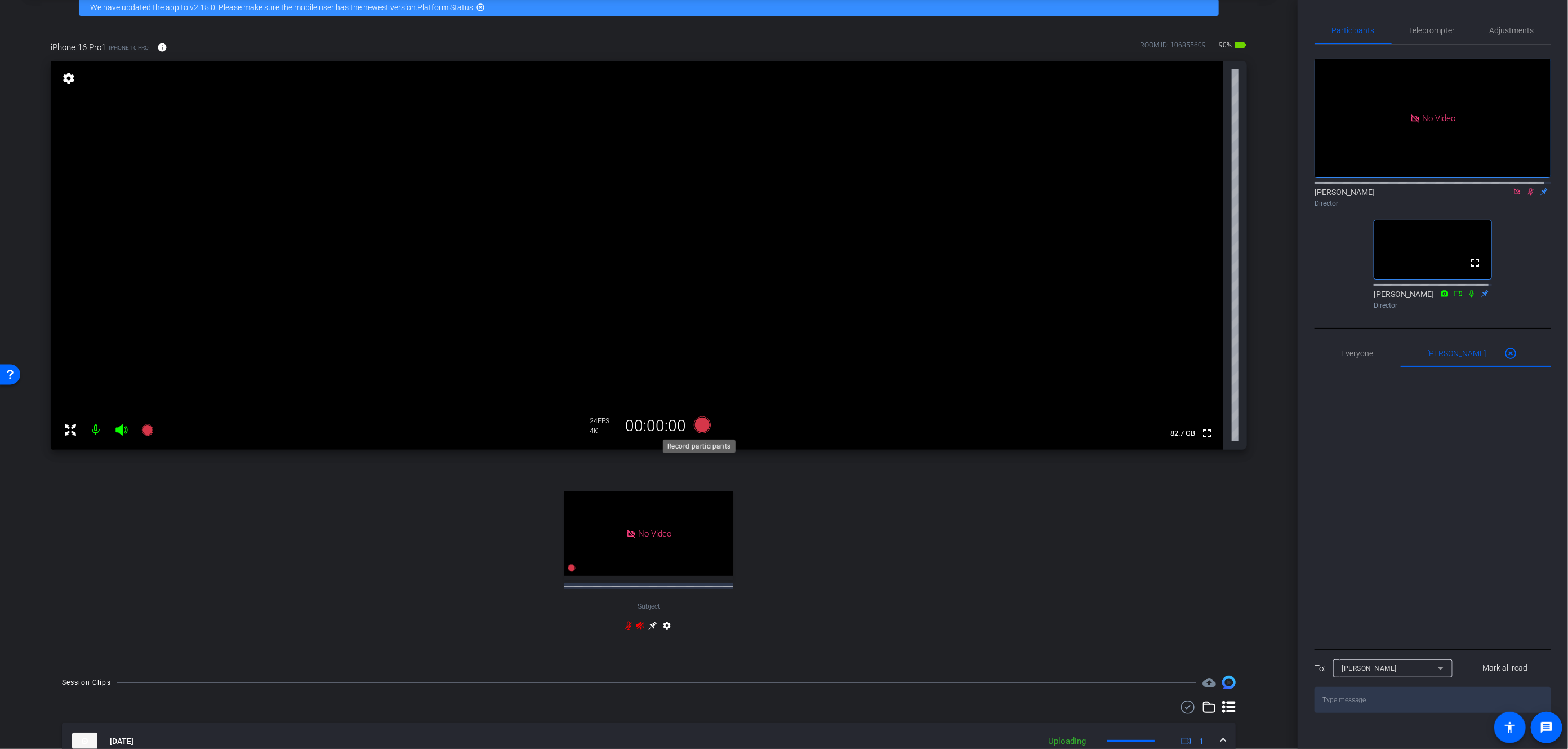
click at [698, 426] on icon at bounding box center [702, 425] width 17 height 17
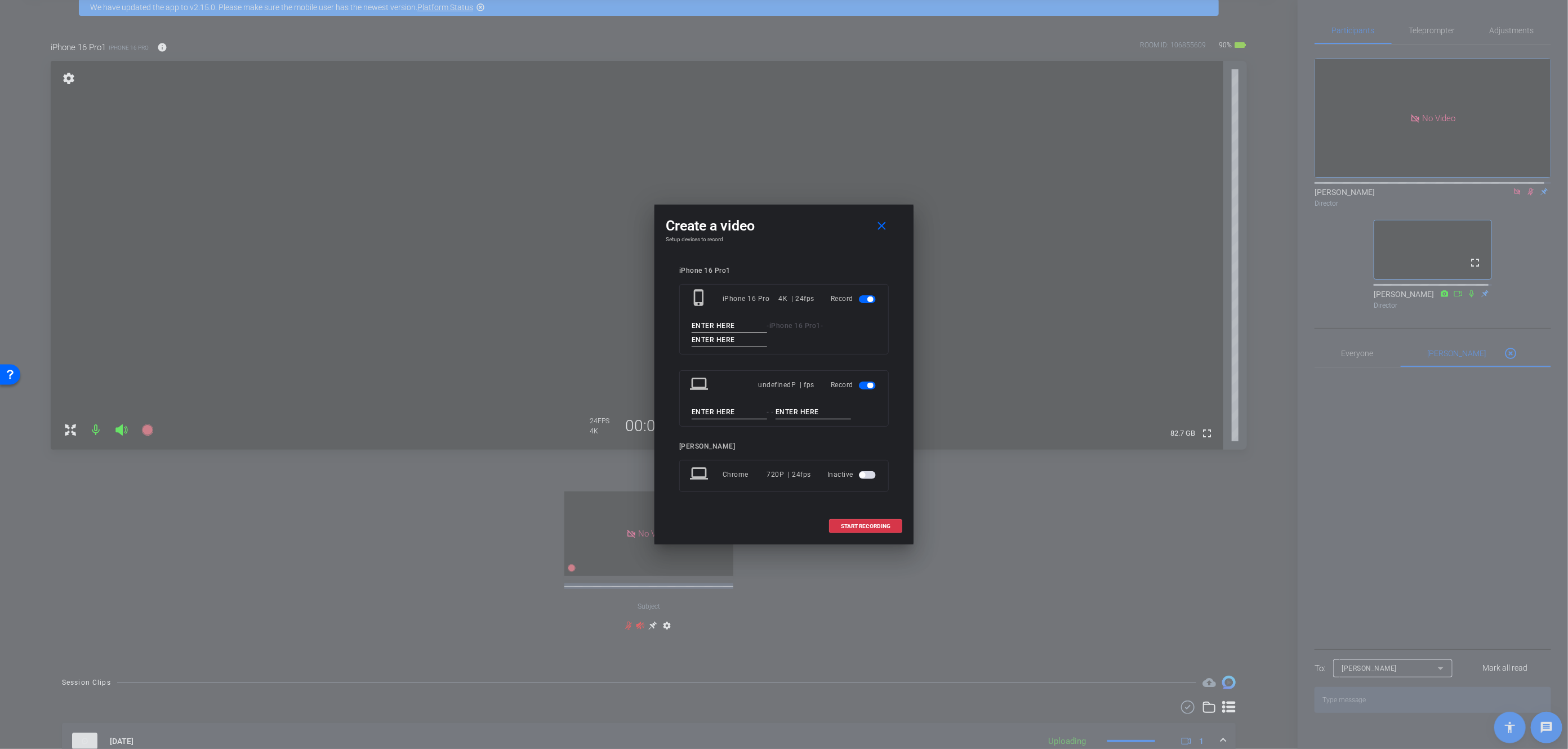
click at [715, 323] on input at bounding box center [729, 326] width 75 height 14
type input "TK 6"
click at [731, 340] on input at bounding box center [729, 340] width 75 height 14
type input "Y"
type input "TK 6"
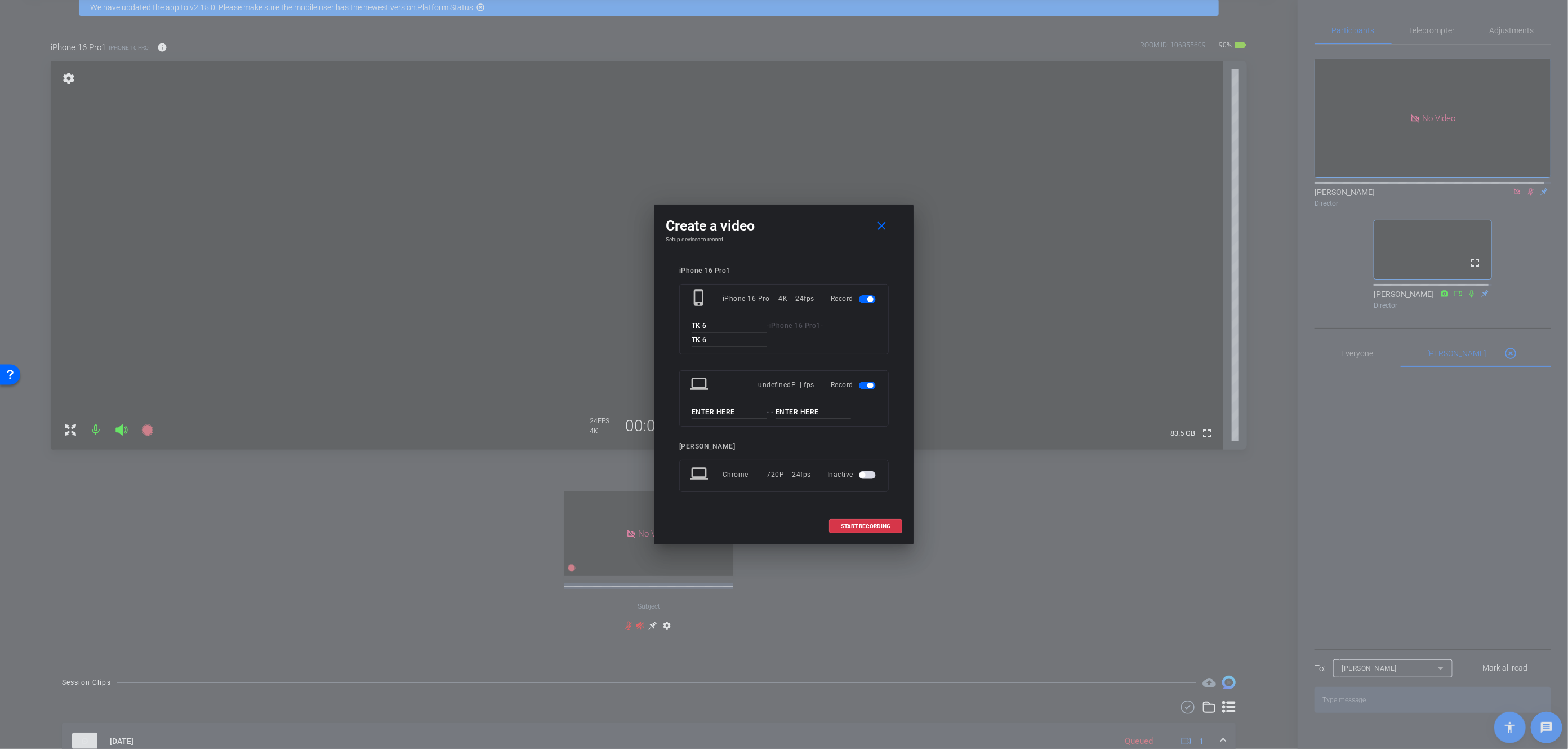
click at [719, 413] on input at bounding box center [729, 412] width 75 height 14
type input "TK 6"
click at [819, 413] on input at bounding box center [813, 412] width 75 height 14
type input "TK 6"
click at [857, 527] on span "START RECORDING" at bounding box center [865, 526] width 49 height 5
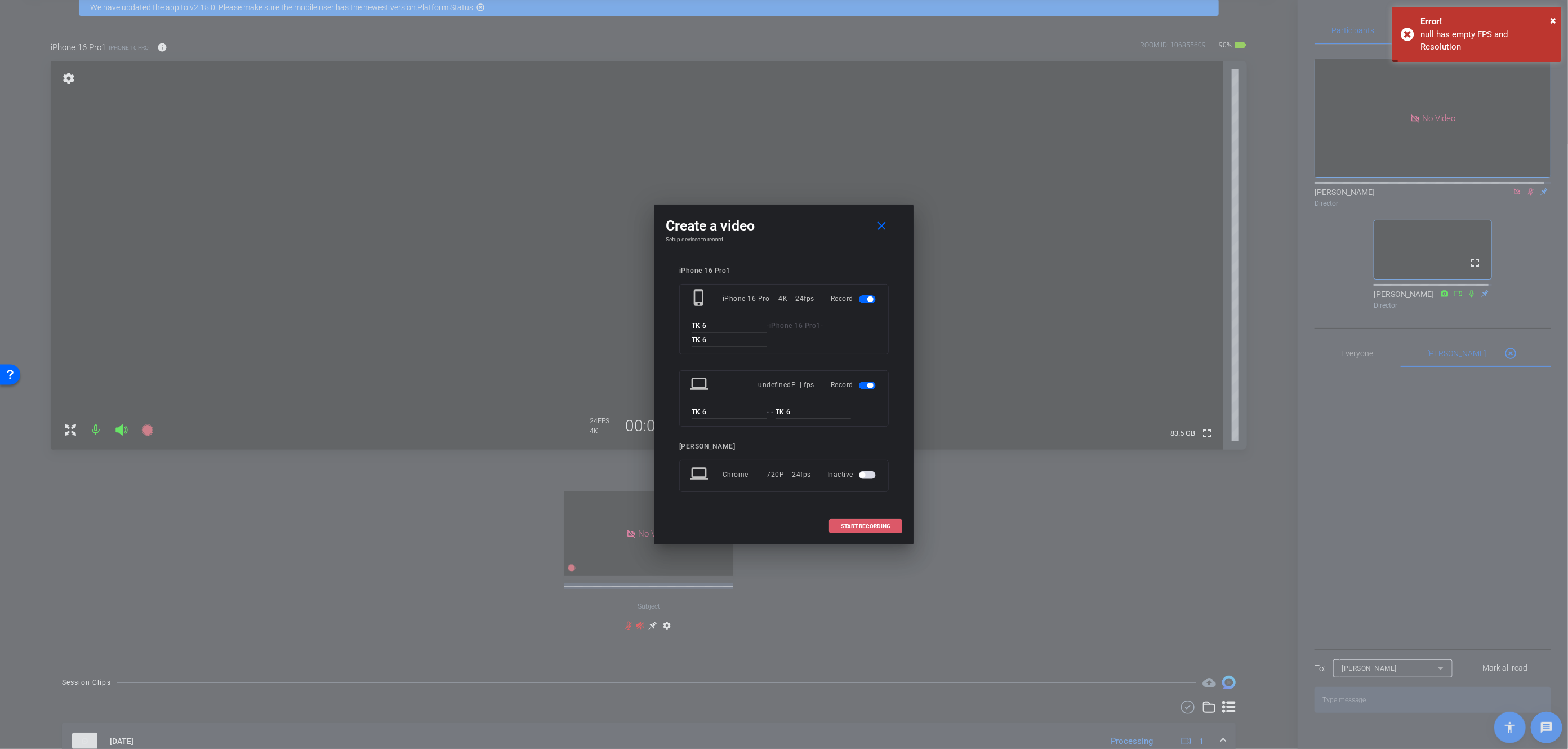
click at [874, 524] on span "START RECORDING" at bounding box center [865, 526] width 49 height 5
click at [884, 229] on mat-icon "close" at bounding box center [882, 226] width 14 height 14
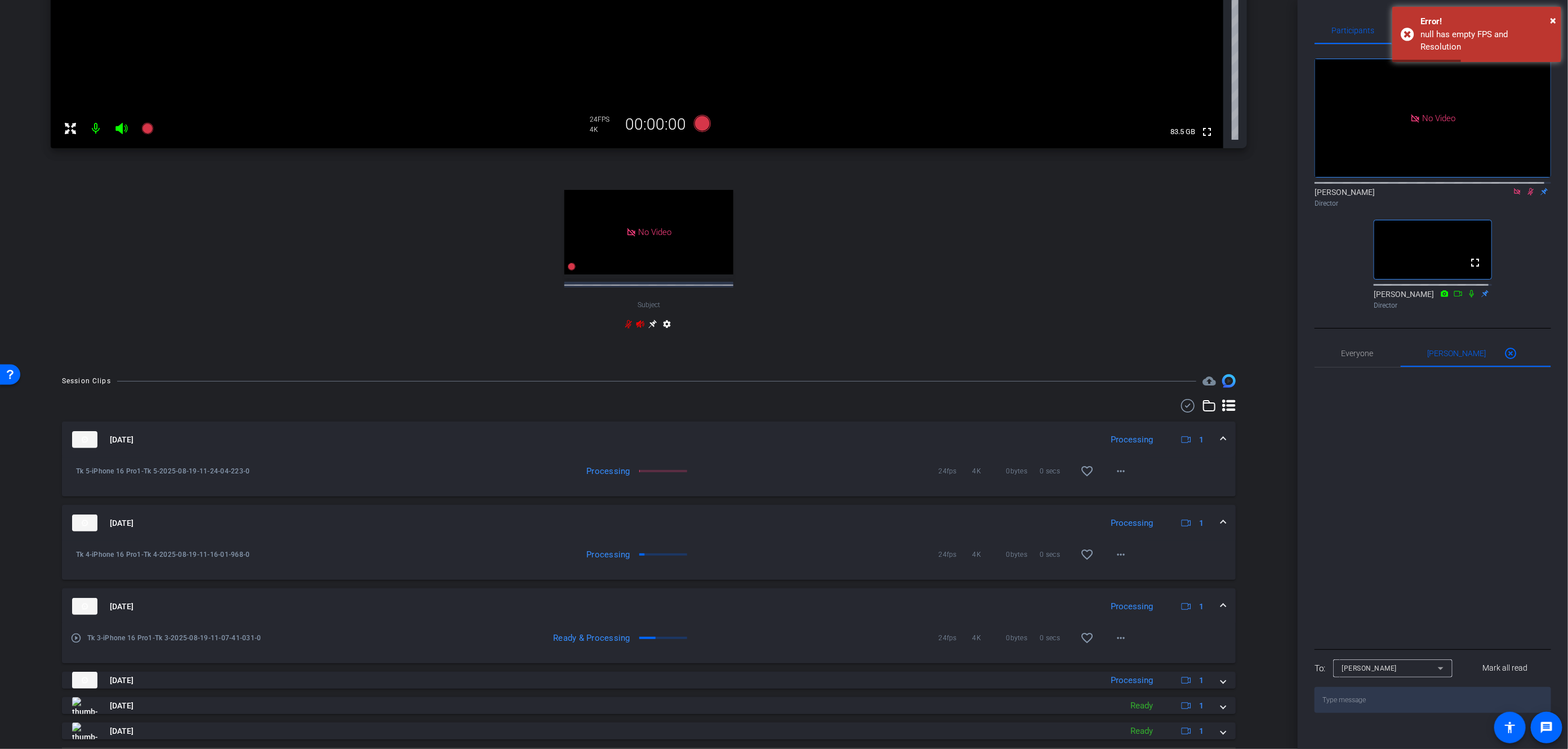
scroll to position [330, 0]
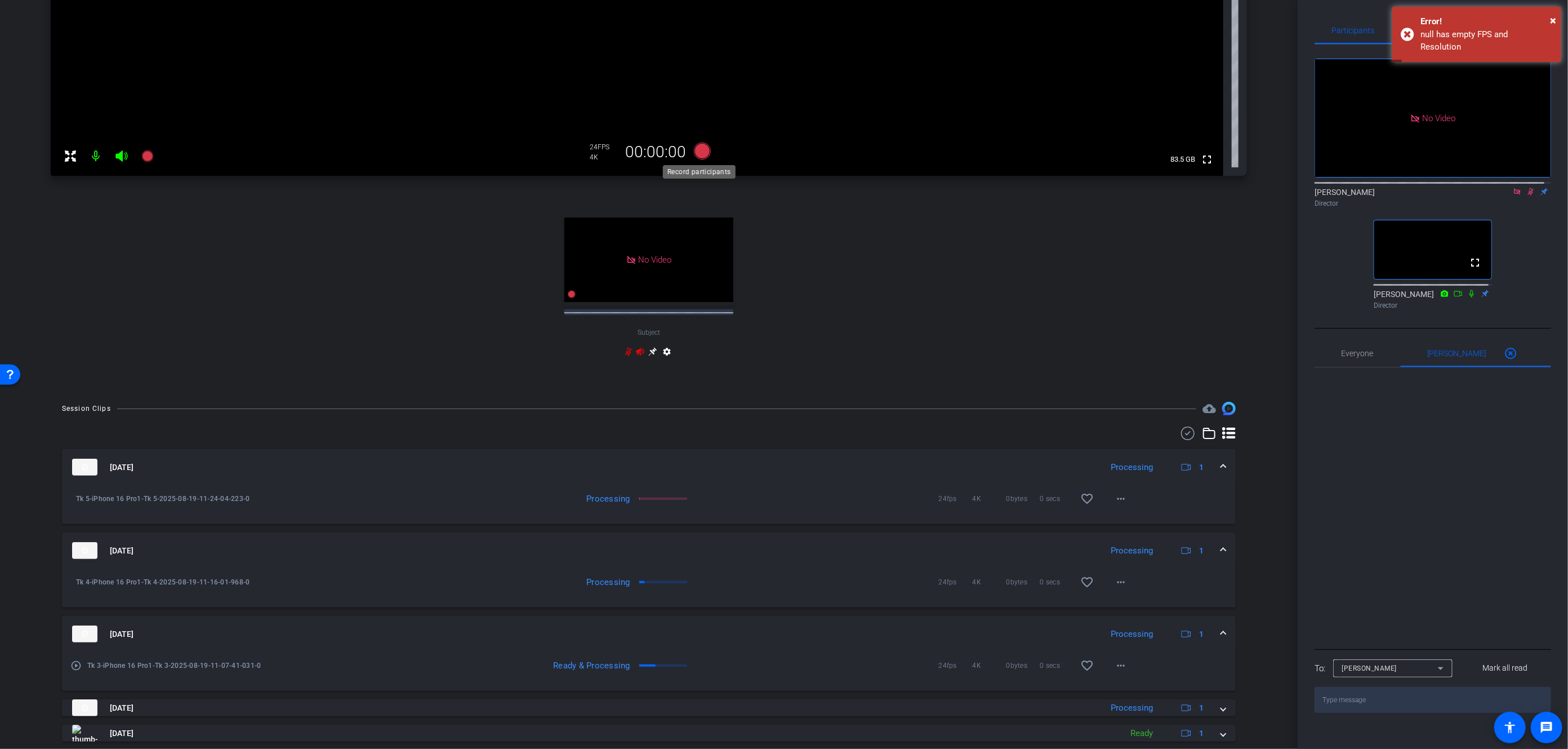
click at [700, 154] on icon at bounding box center [702, 151] width 17 height 17
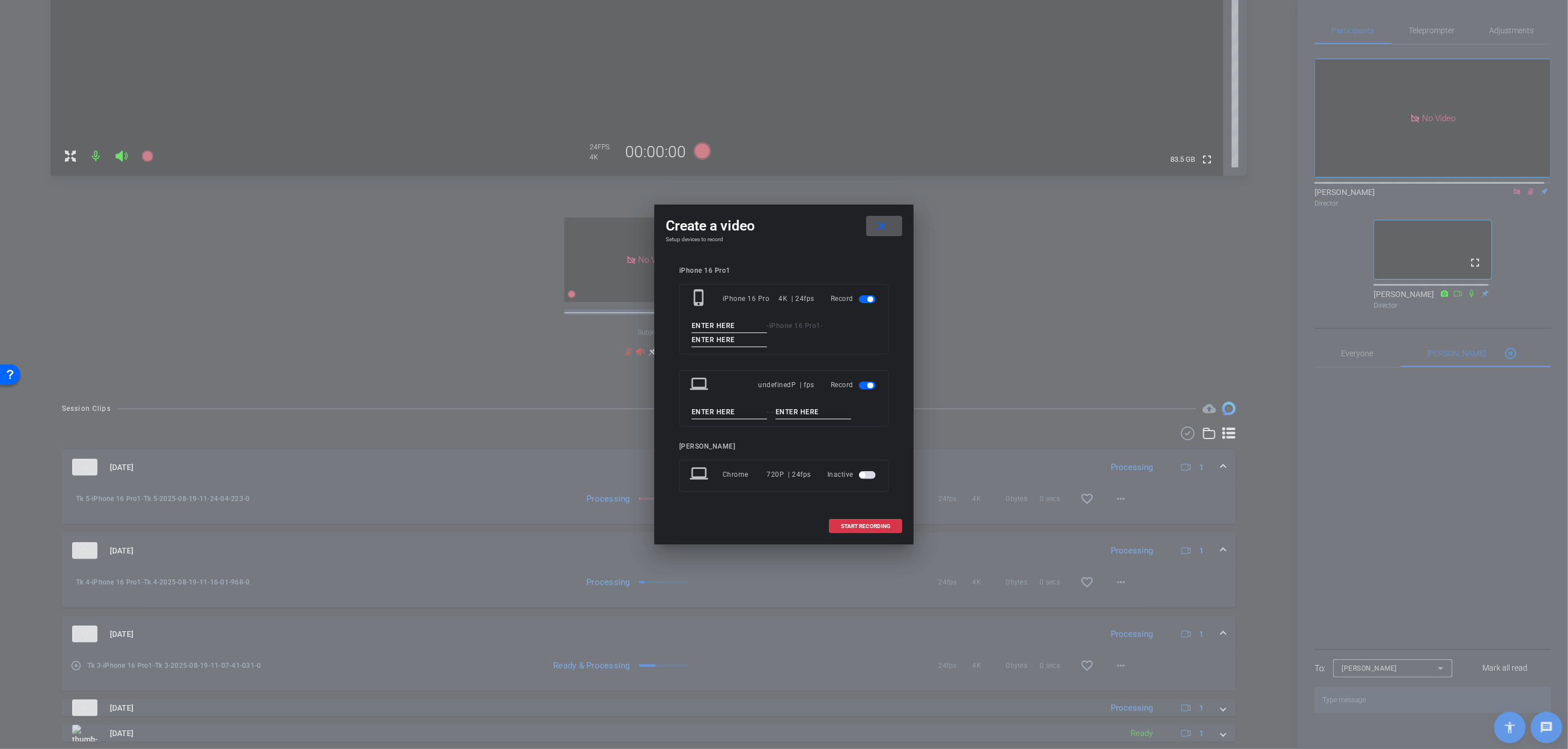
click at [721, 328] on input at bounding box center [729, 326] width 75 height 14
type input "TK 6"
click at [720, 342] on input at bounding box center [729, 340] width 75 height 14
type input "TK 6"
click at [727, 410] on input at bounding box center [729, 412] width 75 height 14
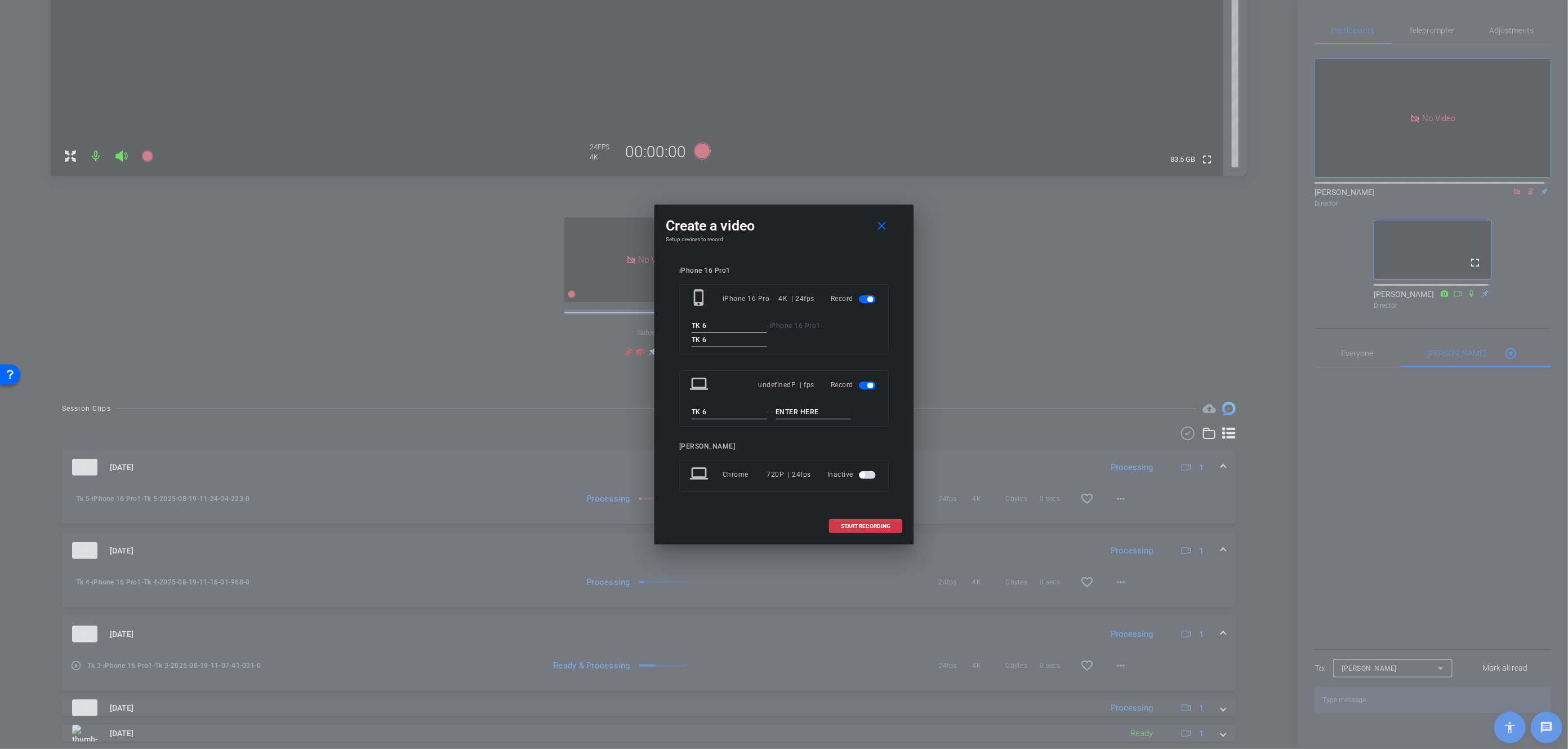
type input "TK 6"
click at [789, 416] on input at bounding box center [813, 412] width 75 height 14
type input "TK 6"
click at [870, 527] on span "START RECORDING" at bounding box center [865, 526] width 49 height 5
click at [788, 387] on div "undefinedP | fps" at bounding box center [786, 384] width 57 height 20
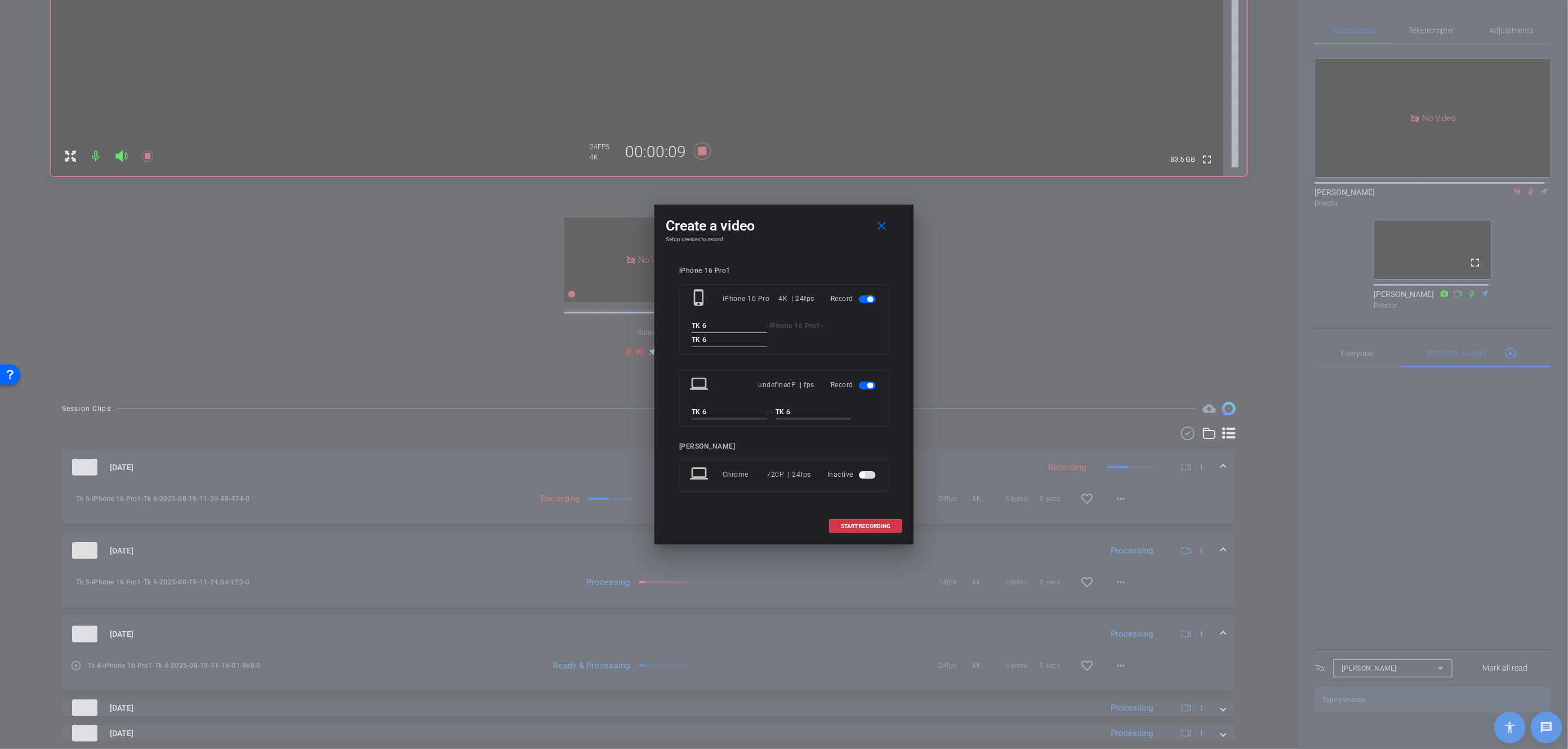
click at [869, 382] on span "button" at bounding box center [870, 385] width 5 height 5
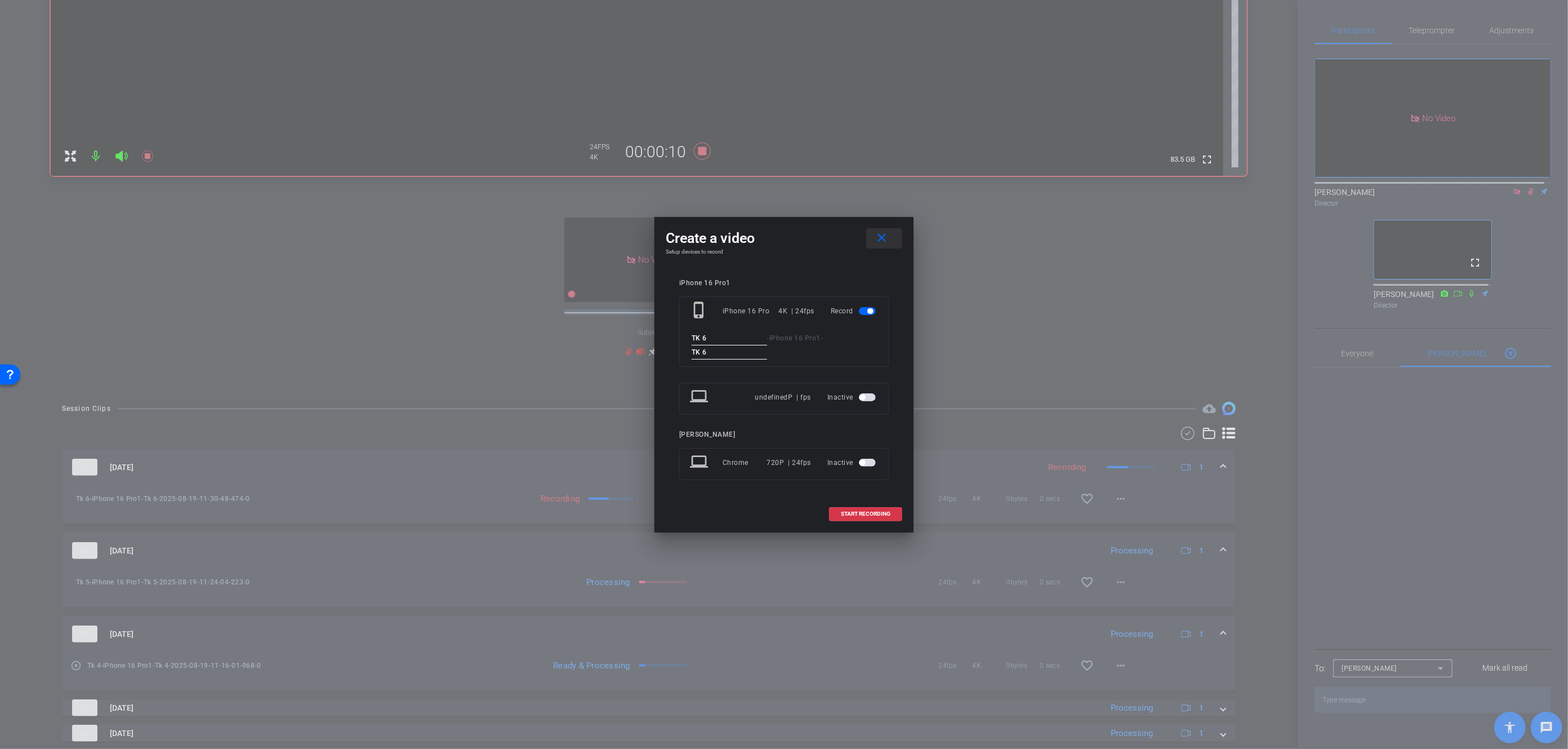
click at [879, 236] on mat-icon "close" at bounding box center [882, 237] width 14 height 14
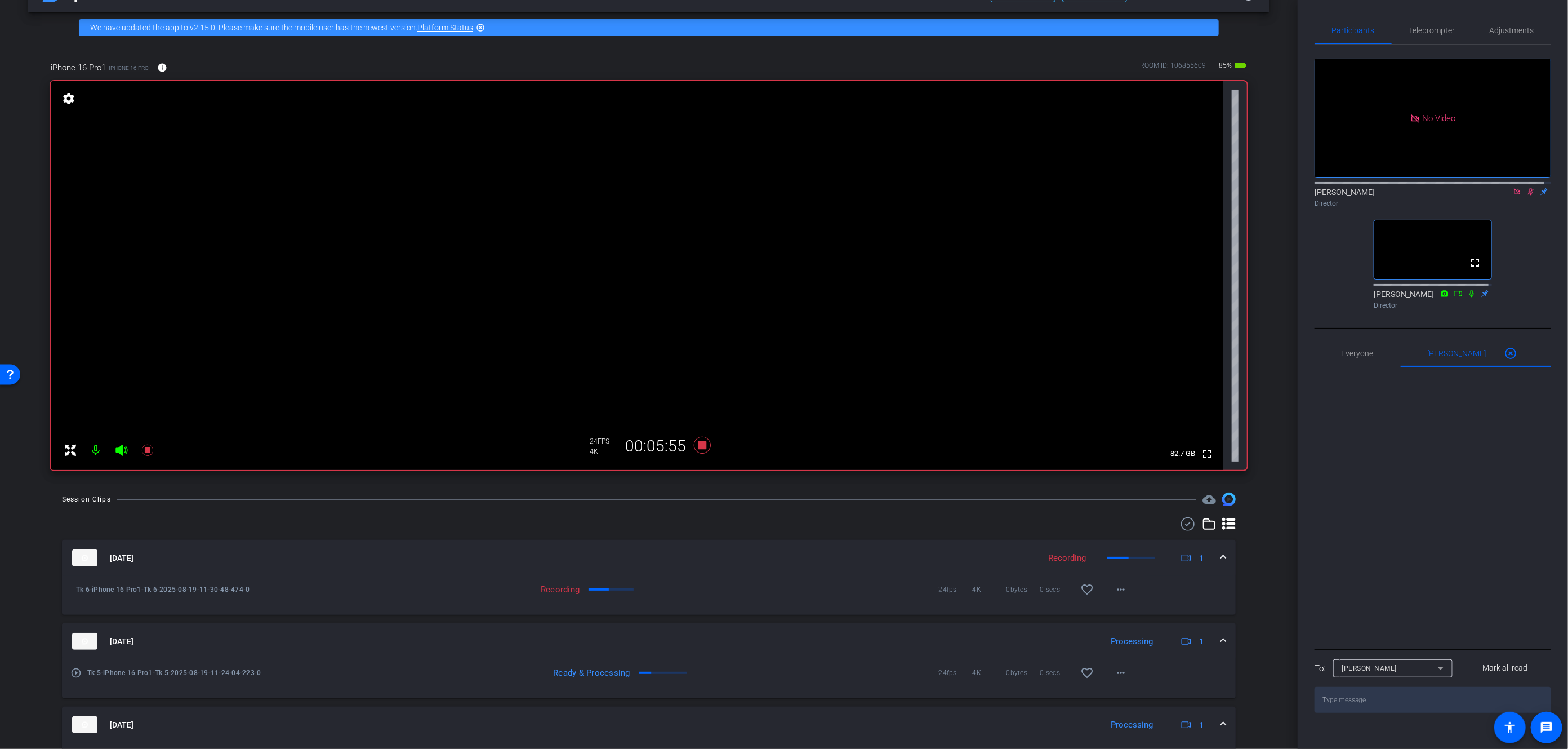
scroll to position [48, 0]
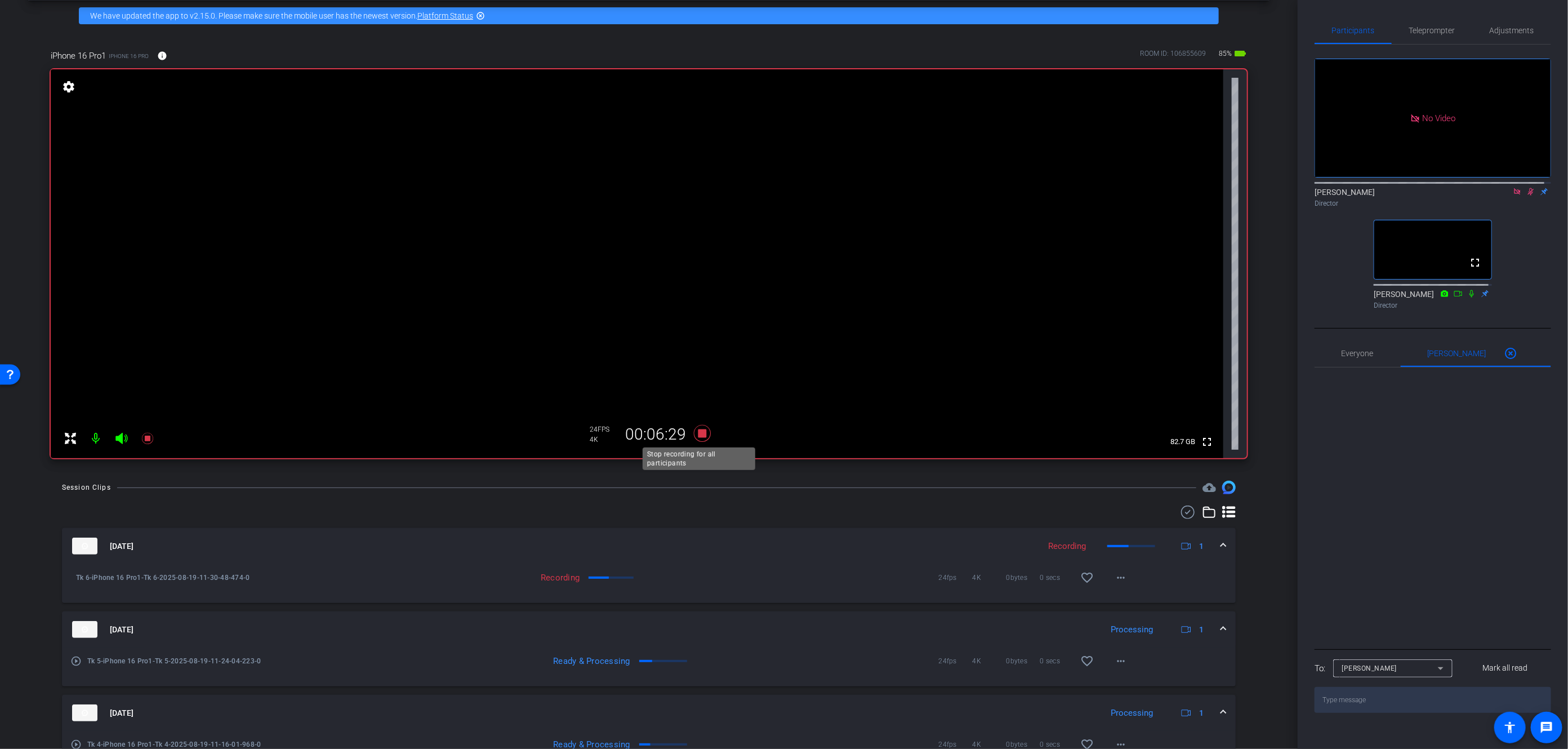
click at [698, 434] on icon at bounding box center [702, 434] width 17 height 17
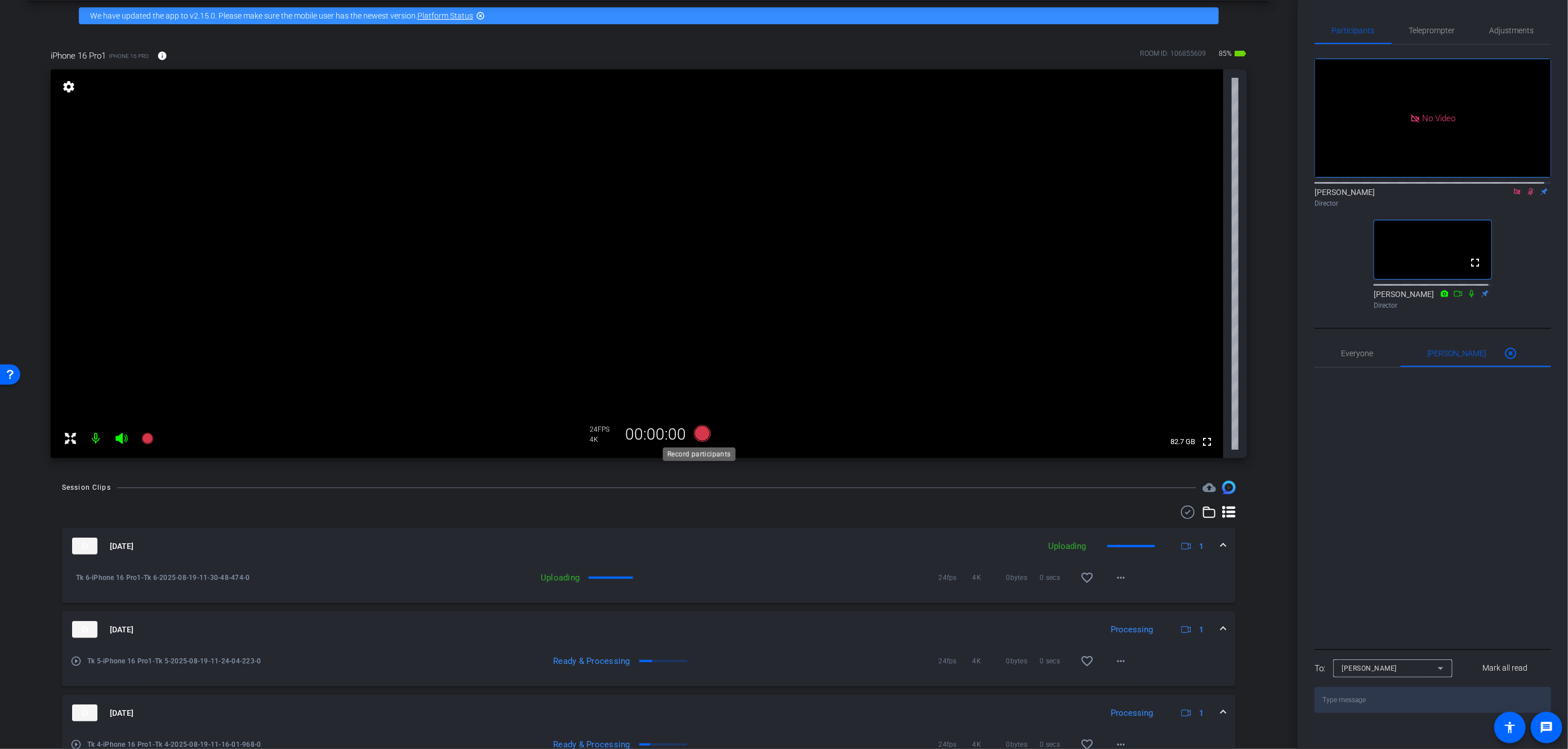
click at [698, 434] on icon at bounding box center [702, 434] width 17 height 17
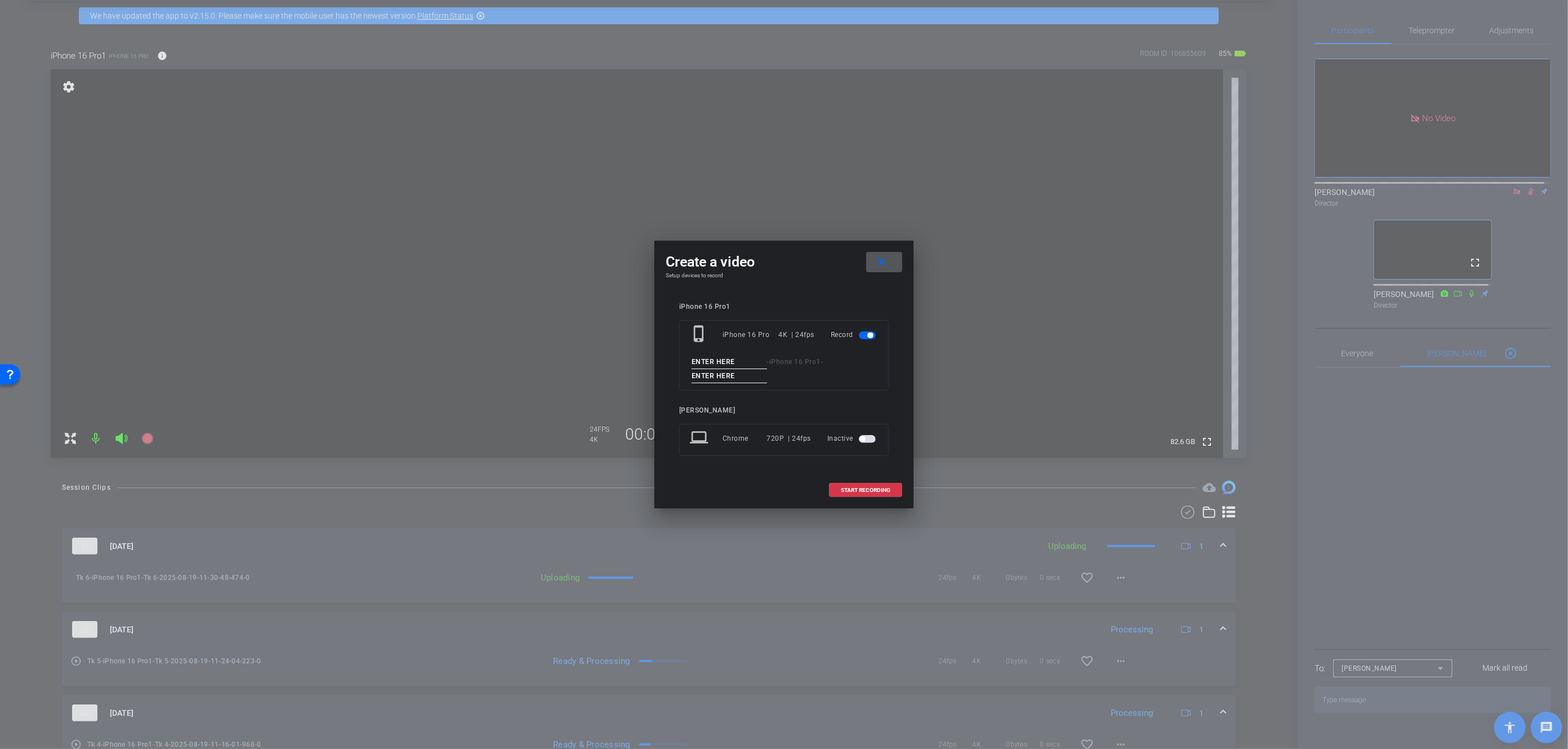
click at [717, 364] on input at bounding box center [729, 362] width 75 height 14
type input "TK 7"
click at [731, 378] on input at bounding box center [729, 376] width 75 height 14
type input "TK 7"
click at [859, 491] on span "START RECORDING" at bounding box center [865, 490] width 49 height 5
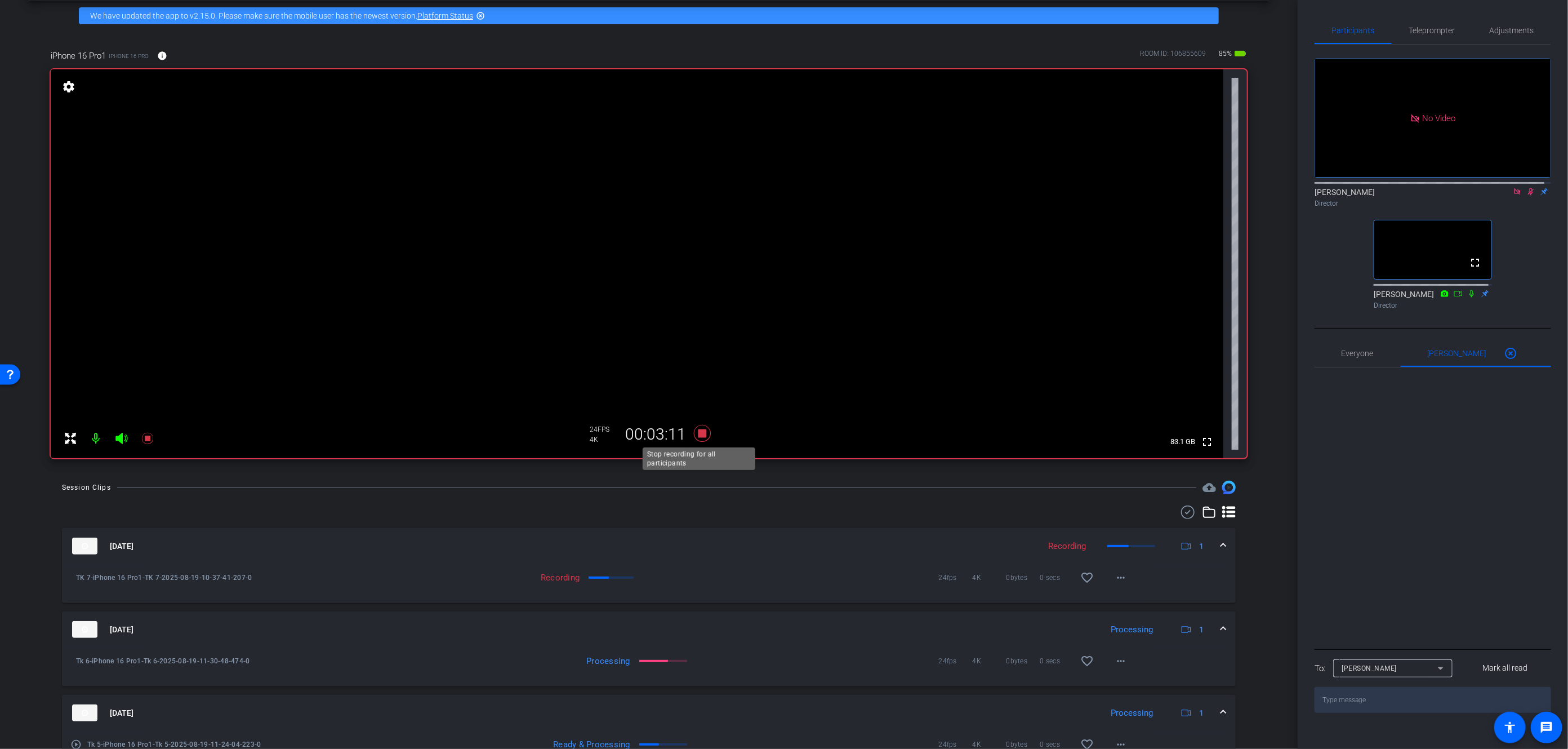
click at [701, 434] on icon at bounding box center [702, 434] width 17 height 17
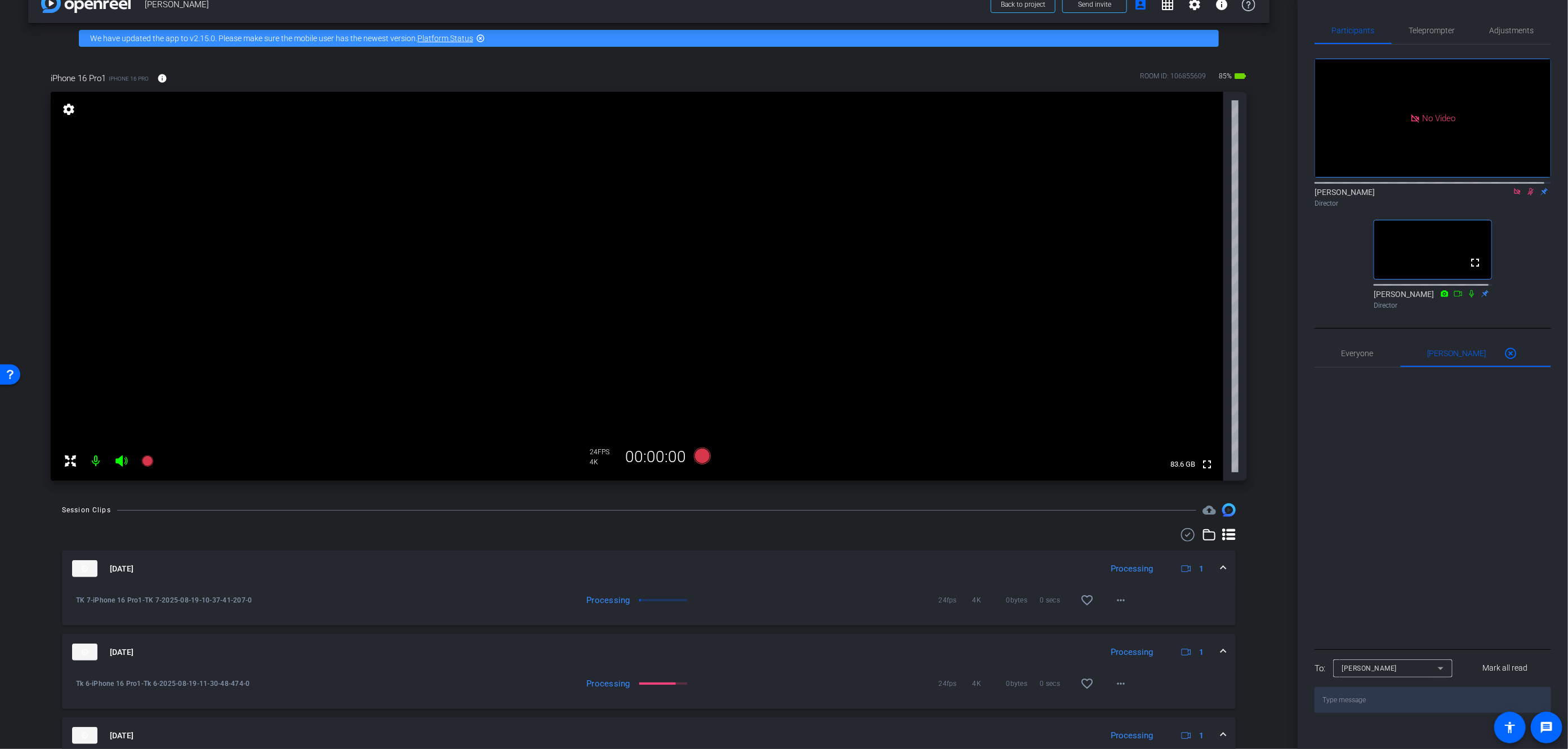
scroll to position [0, 0]
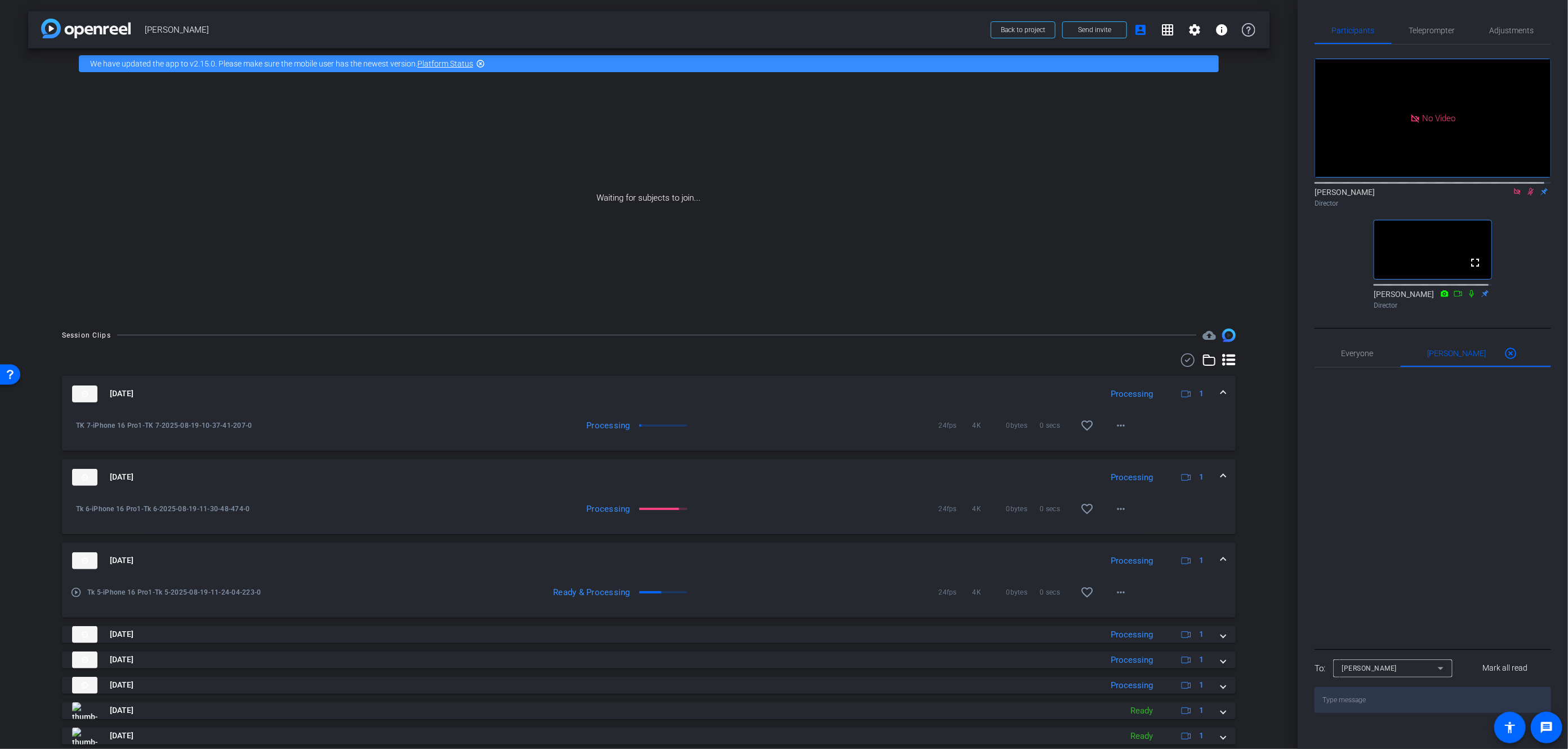
click at [1528, 195] on icon at bounding box center [1531, 192] width 6 height 7
click at [1245, 288] on div "Waiting for subjects to join..." at bounding box center [648, 198] width 1241 height 238
click at [1244, 283] on div "Waiting for subjects to join..." at bounding box center [648, 198] width 1241 height 238
click at [1521, 258] on div "No Video [PERSON_NAME] Director fullscreen [PERSON_NAME] Director" at bounding box center [1433, 179] width 237 height 269
click at [1525, 197] on mat-icon at bounding box center [1531, 191] width 13 height 10
